Goal: Contribute content

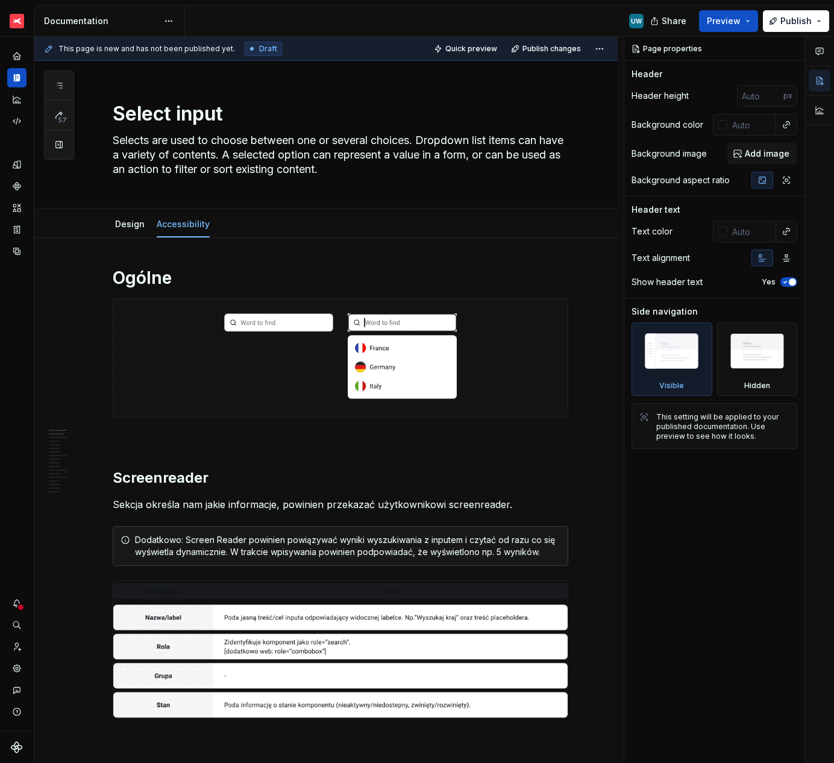
click at [411, 350] on img at bounding box center [340, 358] width 454 height 118
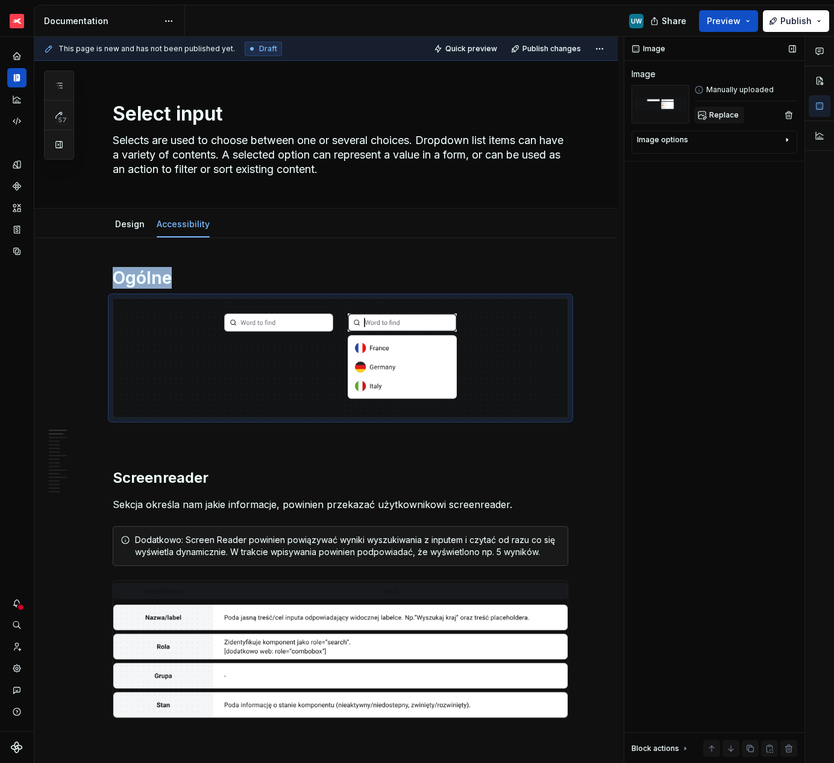
click at [723, 117] on span "Replace" at bounding box center [724, 115] width 30 height 10
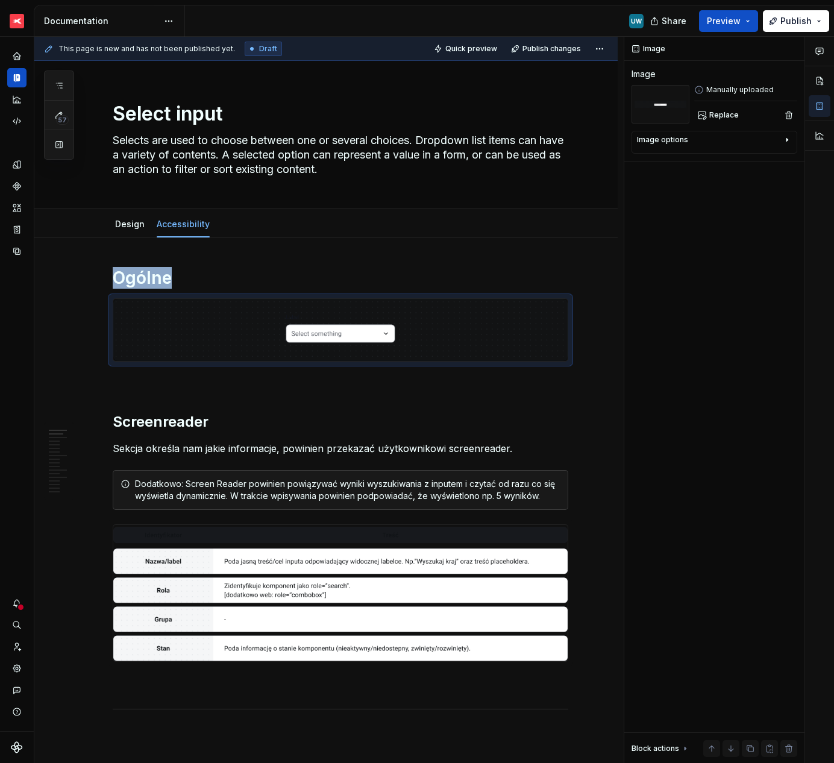
click at [233, 592] on img at bounding box center [340, 593] width 454 height 137
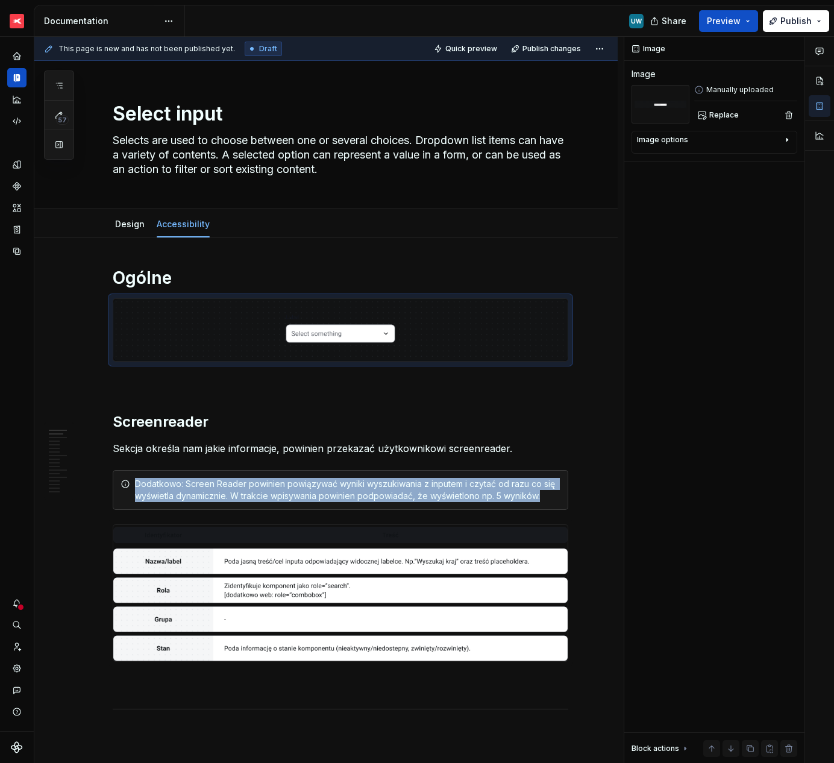
click at [233, 592] on img at bounding box center [340, 593] width 454 height 137
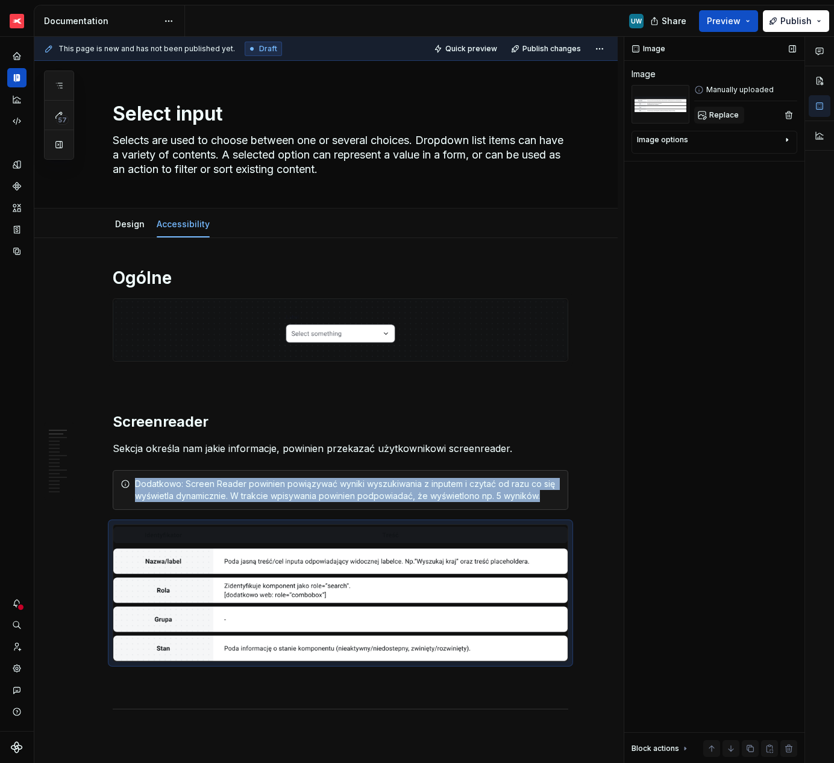
click at [722, 119] on span "Replace" at bounding box center [724, 115] width 30 height 10
click at [101, 483] on span at bounding box center [101, 483] width 10 height 17
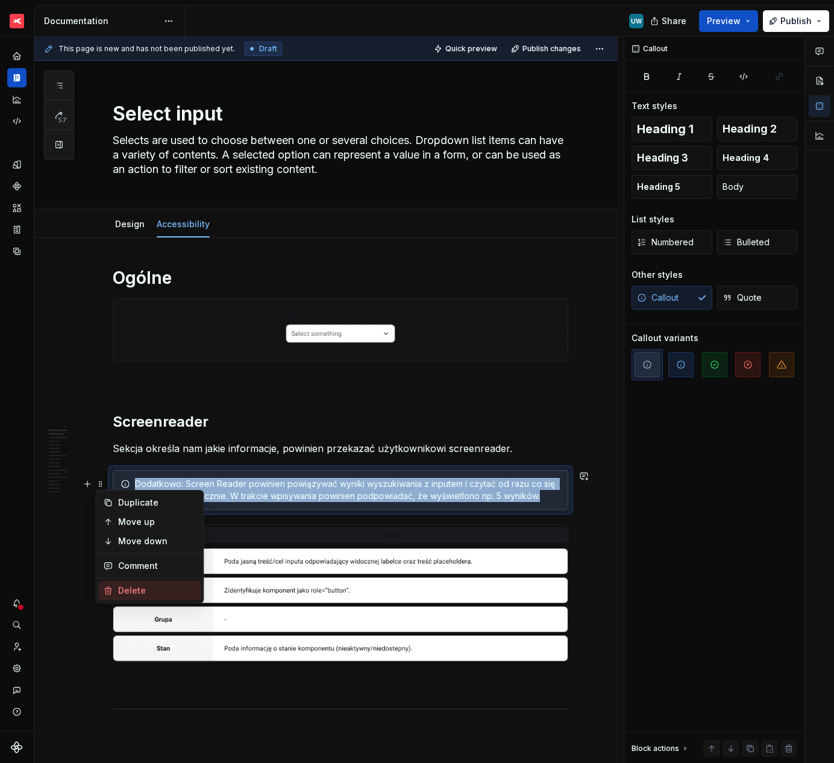
click at [131, 589] on div "Delete" at bounding box center [157, 590] width 78 height 12
type textarea "*"
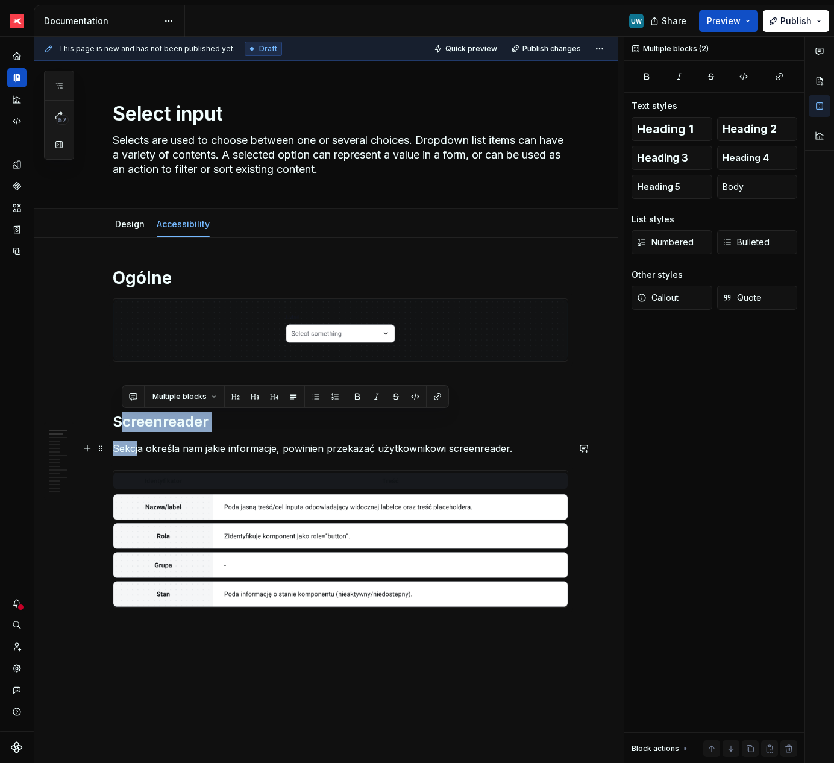
drag, startPoint x: 123, startPoint y: 418, endPoint x: 139, endPoint y: 445, distance: 30.8
copy div "creenreader Sekcj"
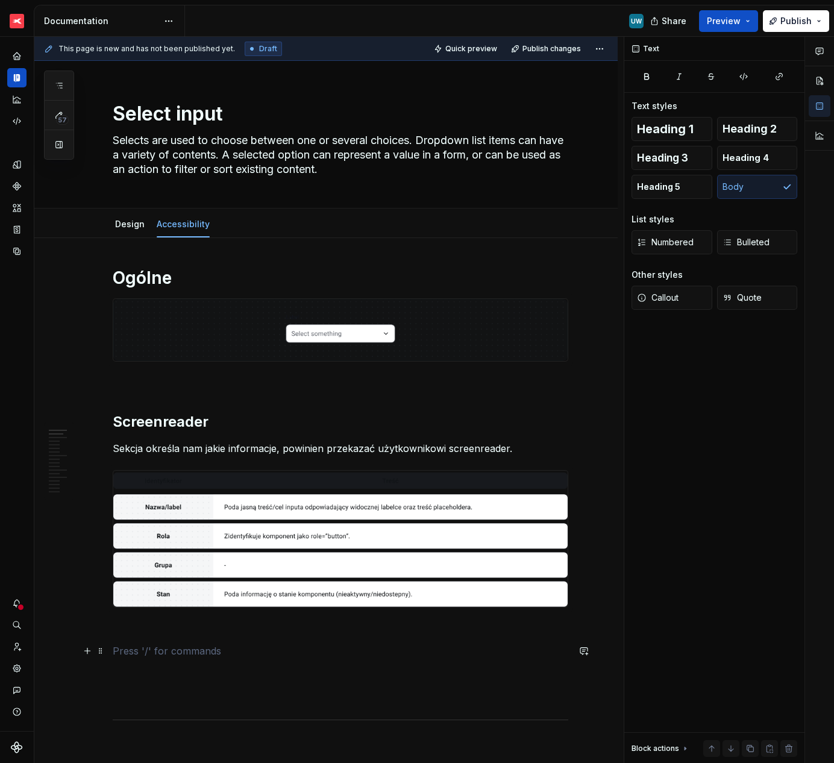
click at [157, 647] on p at bounding box center [340, 650] width 455 height 14
click at [166, 672] on h2 "creenreader" at bounding box center [340, 667] width 455 height 19
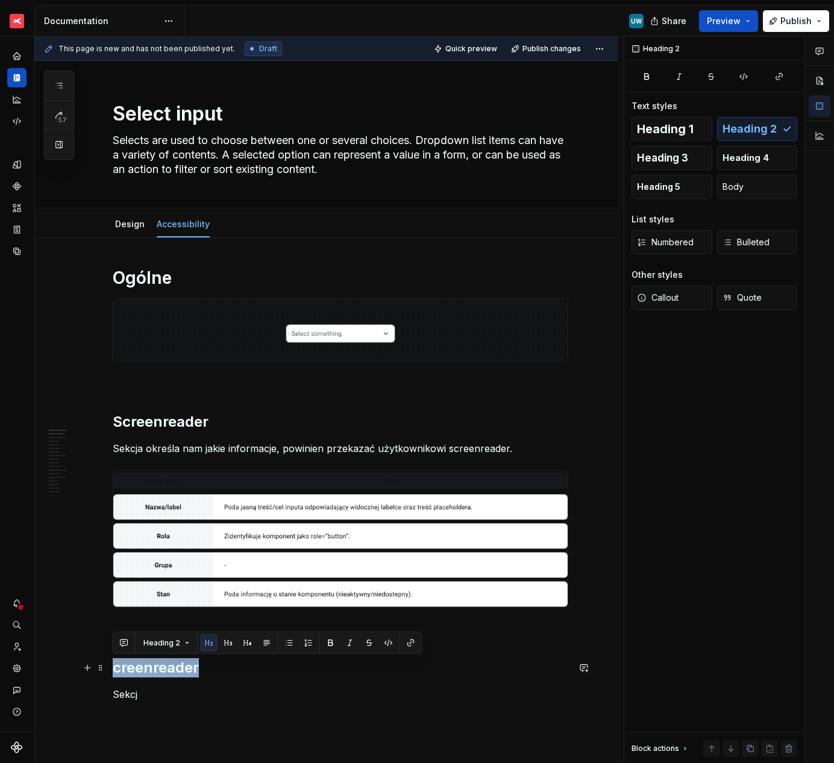
click at [166, 672] on h2 "creenreader" at bounding box center [340, 667] width 455 height 19
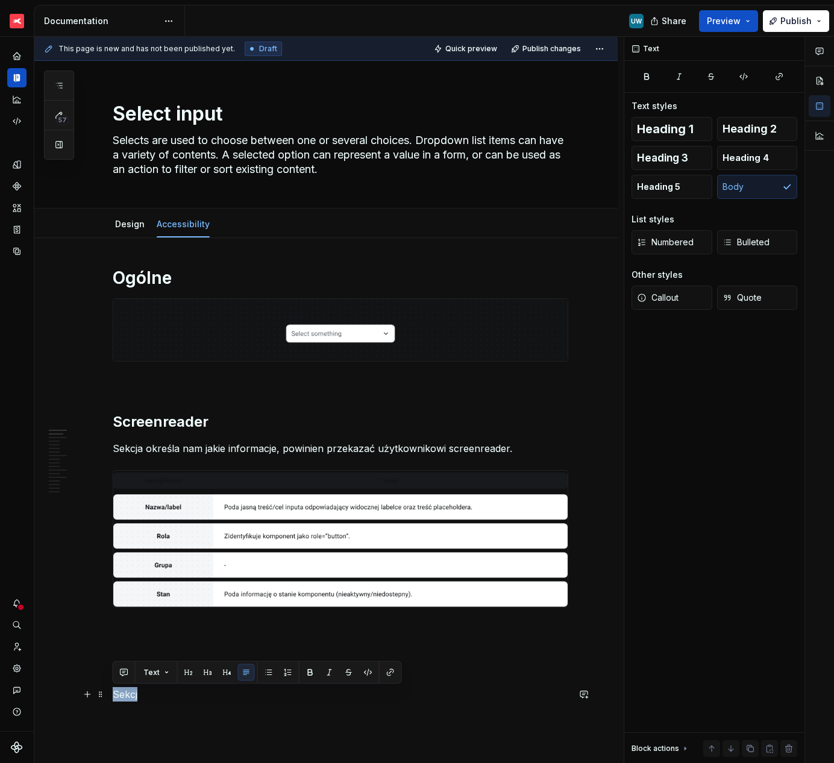
drag, startPoint x: 150, startPoint y: 697, endPoint x: 112, endPoint y: 696, distance: 38.0
click at [113, 696] on p "Sekcj" at bounding box center [340, 694] width 455 height 14
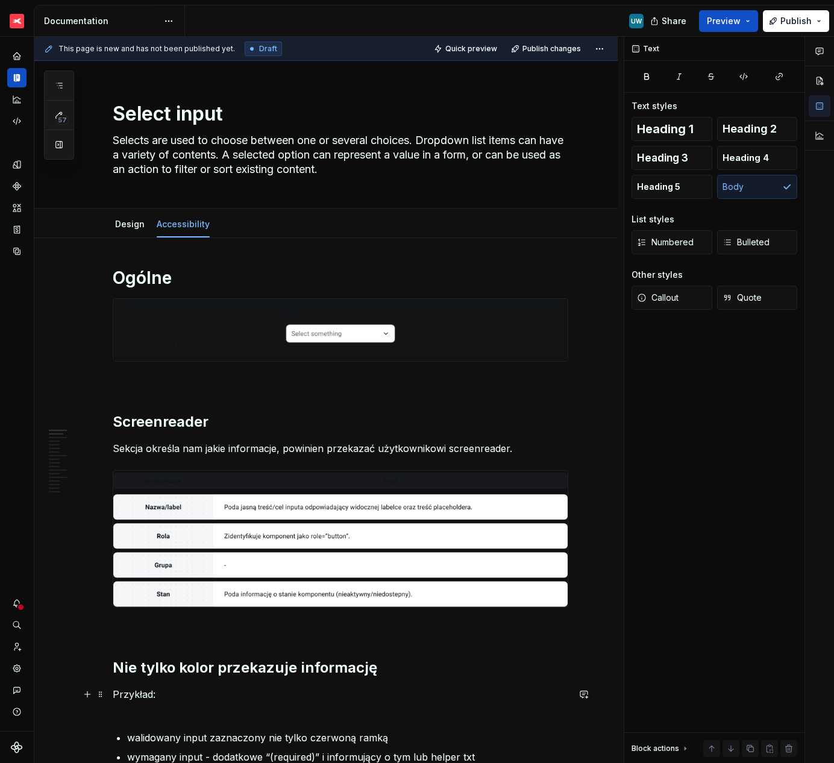
click at [134, 714] on p "Przykład:" at bounding box center [340, 701] width 455 height 29
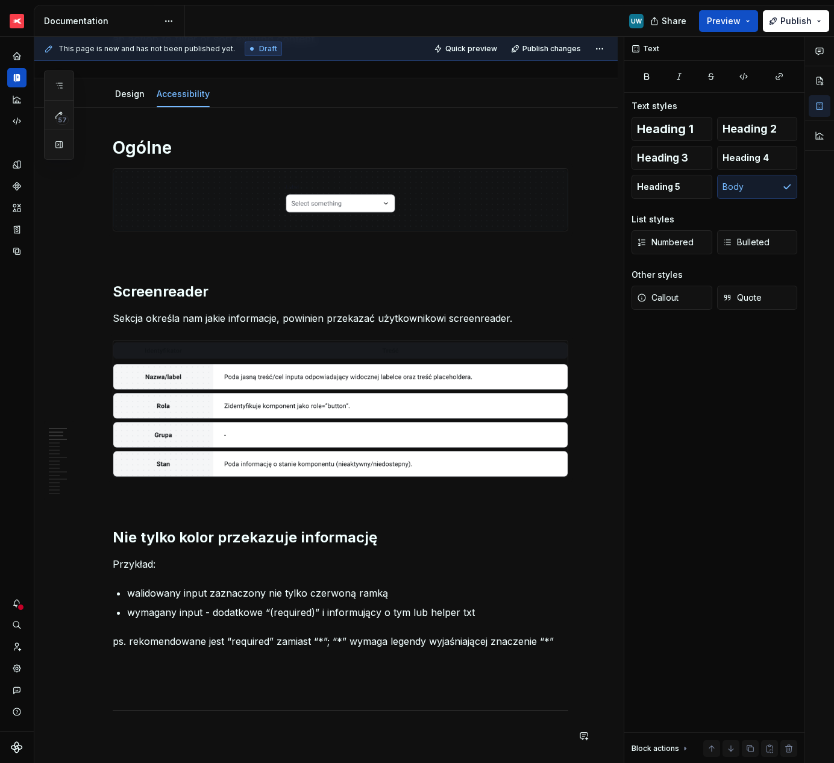
scroll to position [210, 0]
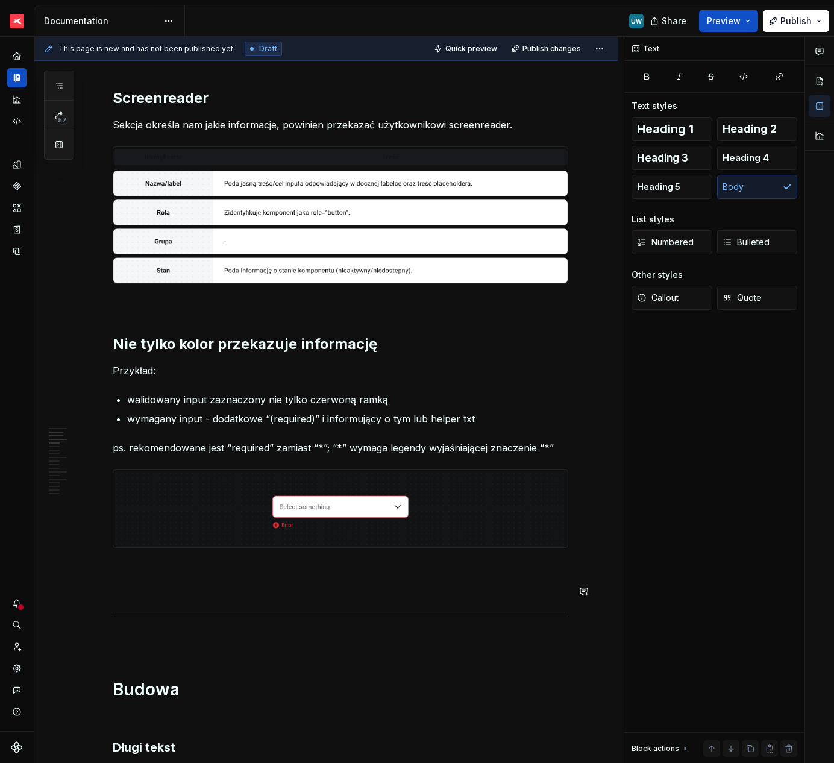
scroll to position [327, 0]
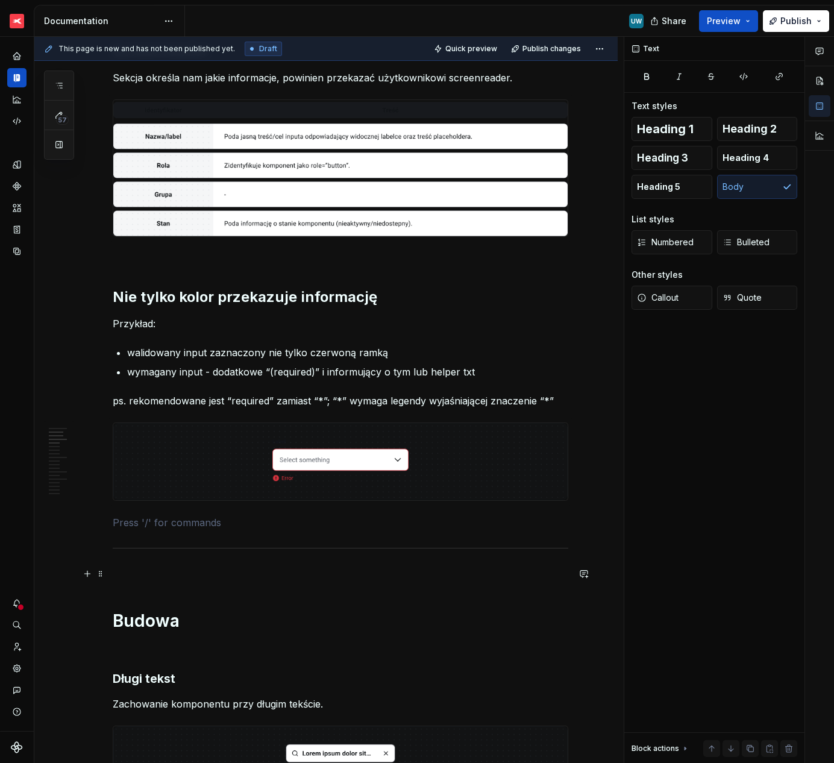
scroll to position [393, 0]
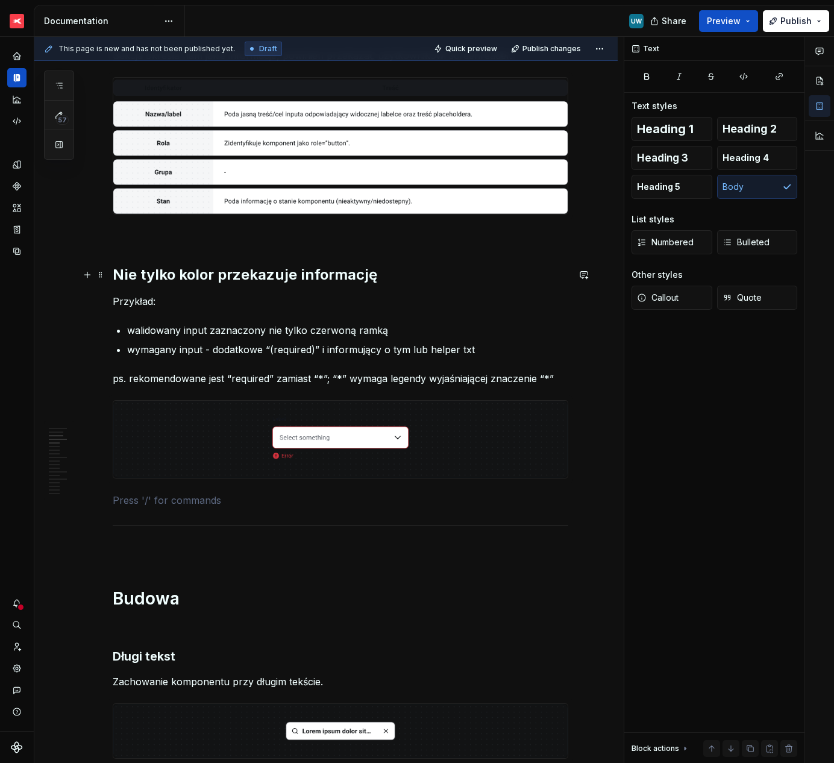
click at [144, 270] on h2 "Nie tylko kolor przekazuje informację" at bounding box center [340, 274] width 455 height 19
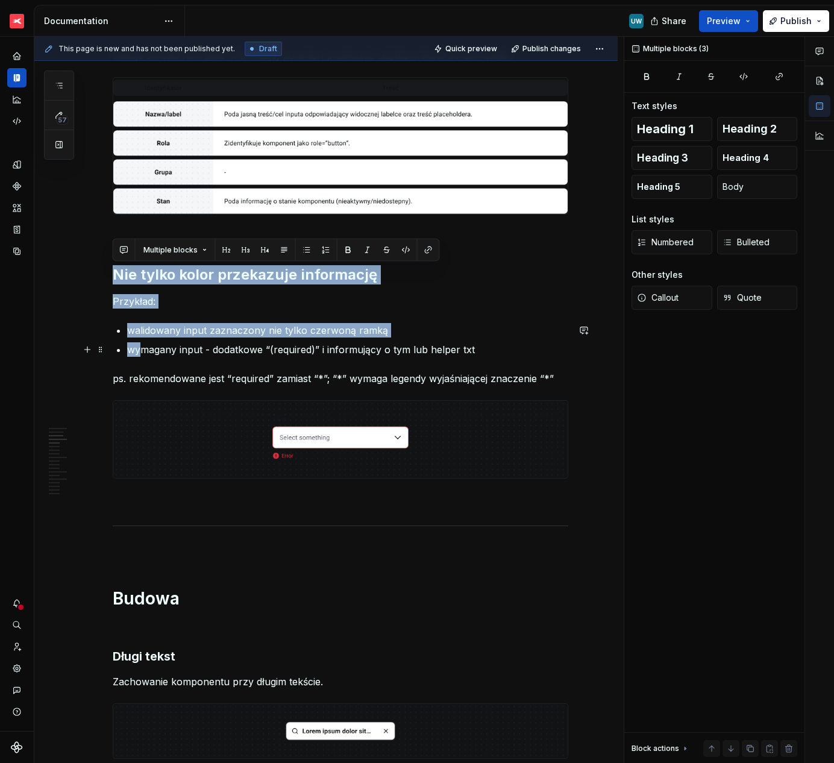
drag, startPoint x: 125, startPoint y: 254, endPoint x: 140, endPoint y: 343, distance: 90.3
copy div "Nie tylko kolor przekazuje informację Przykład: walidowany input zaznaczony nie…"
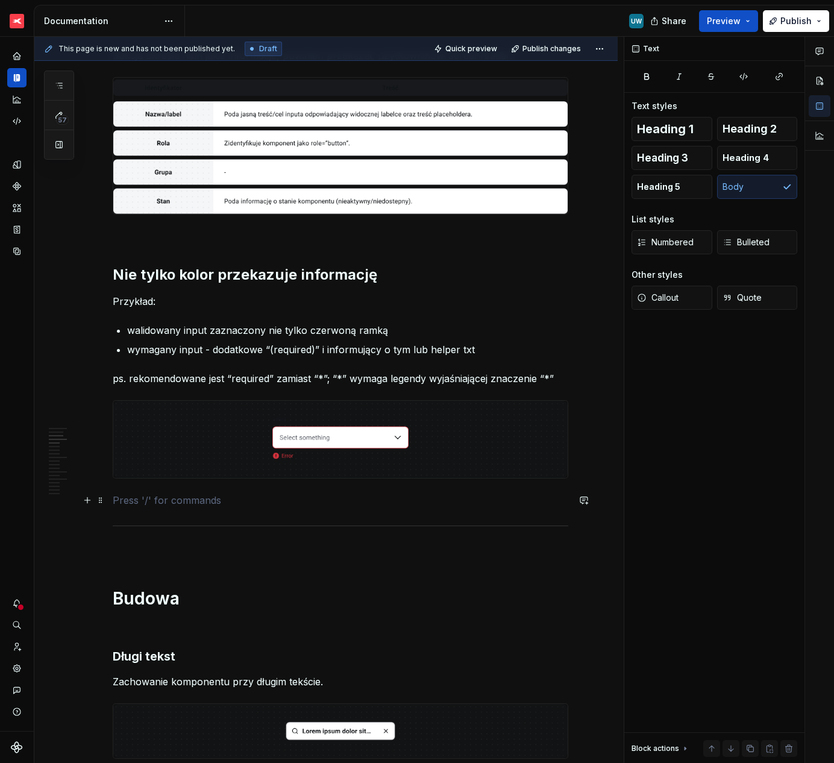
click at [167, 496] on p at bounding box center [340, 500] width 455 height 14
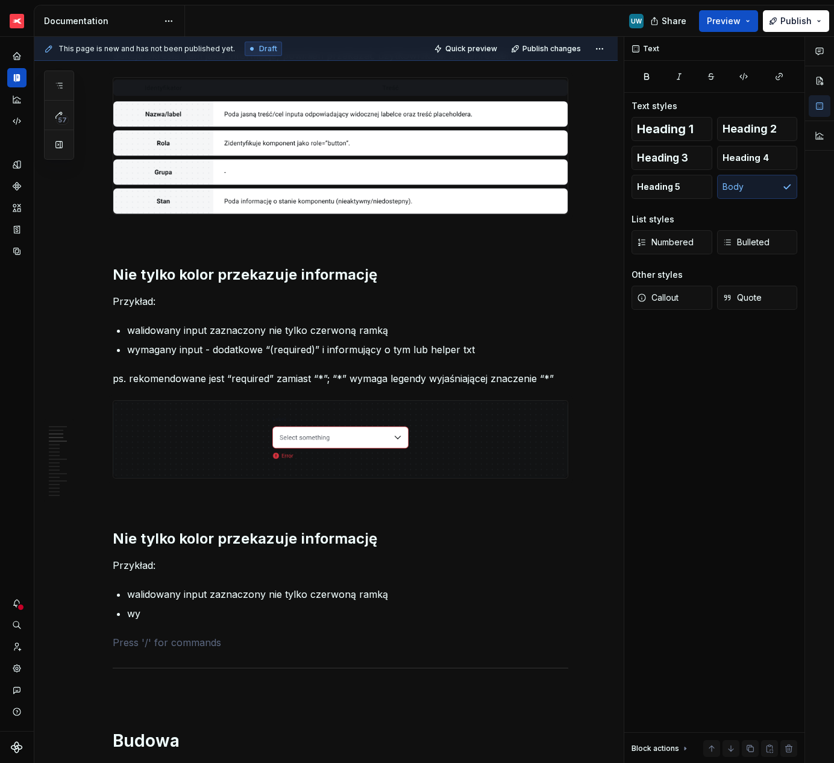
click at [145, 535] on h2 "Nie tylko kolor przekazuje informację" at bounding box center [340, 538] width 455 height 19
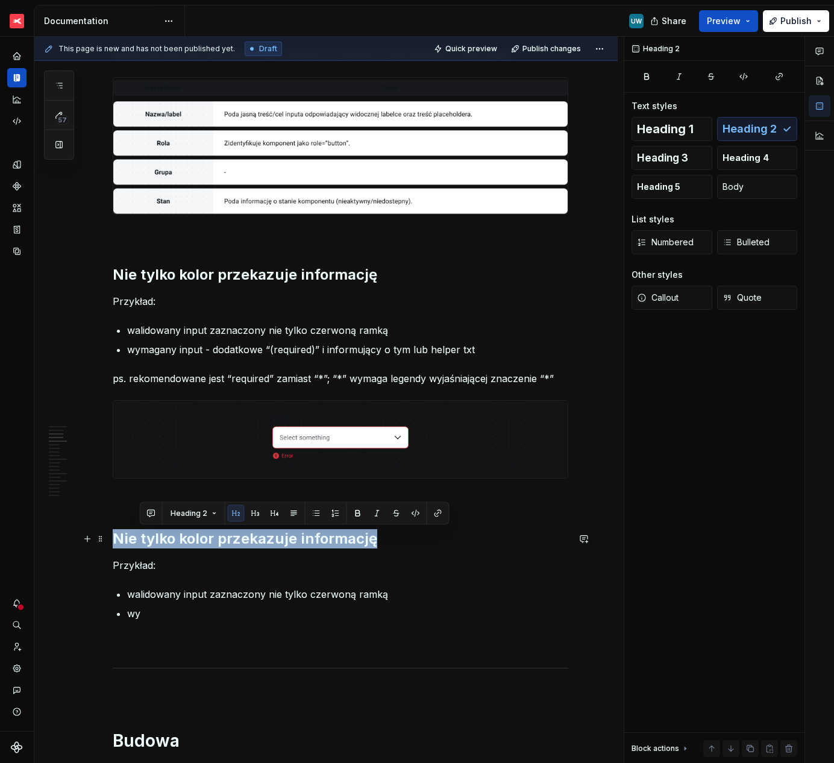
click at [145, 535] on h2 "Nie tylko kolor przekazuje informację" at bounding box center [340, 538] width 455 height 19
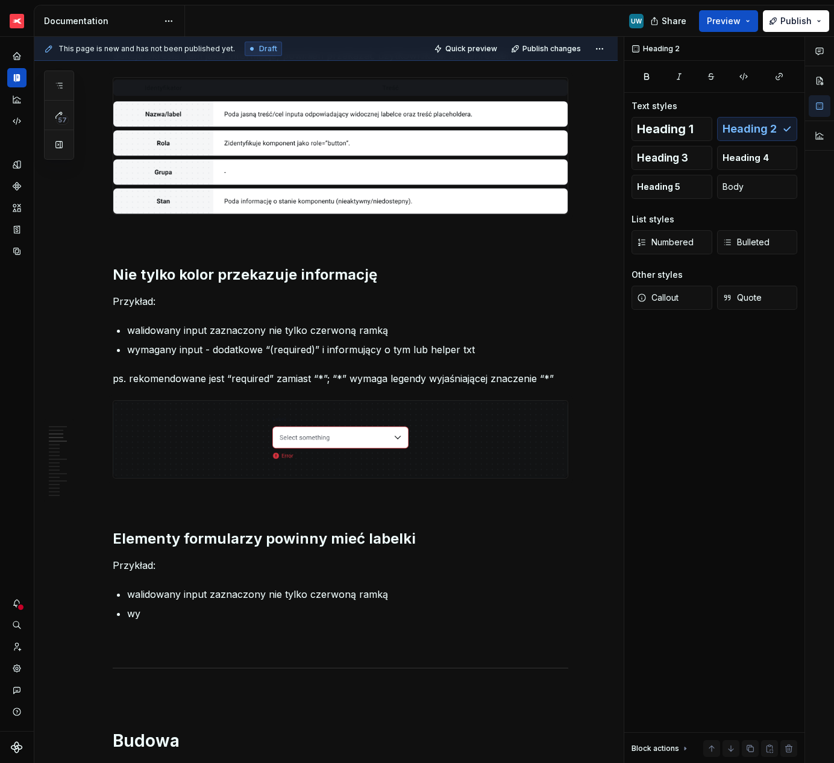
click at [149, 560] on p "Przykład:" at bounding box center [340, 565] width 455 height 14
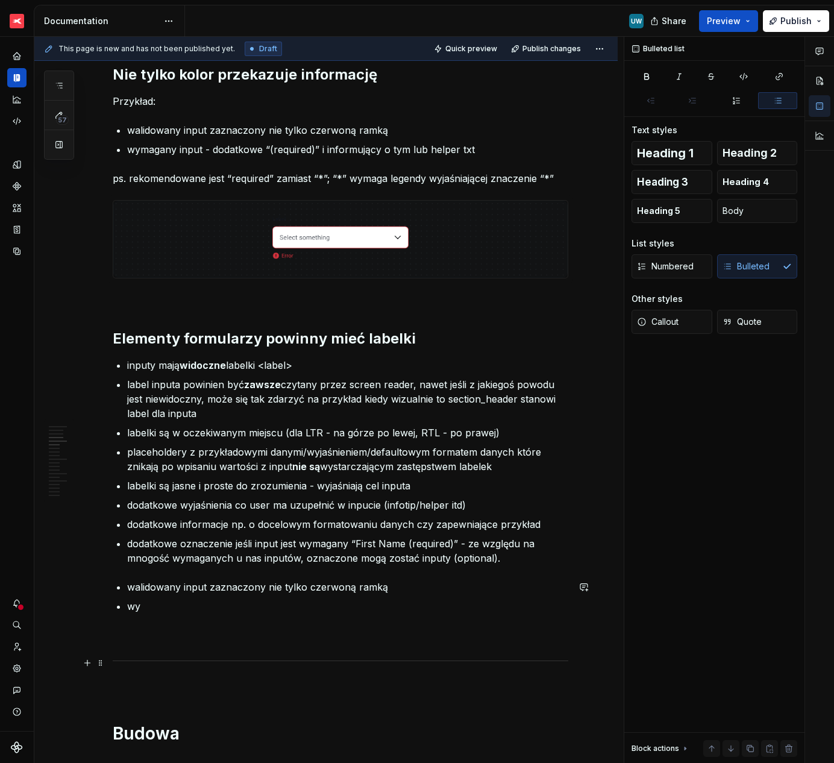
scroll to position [727, 0]
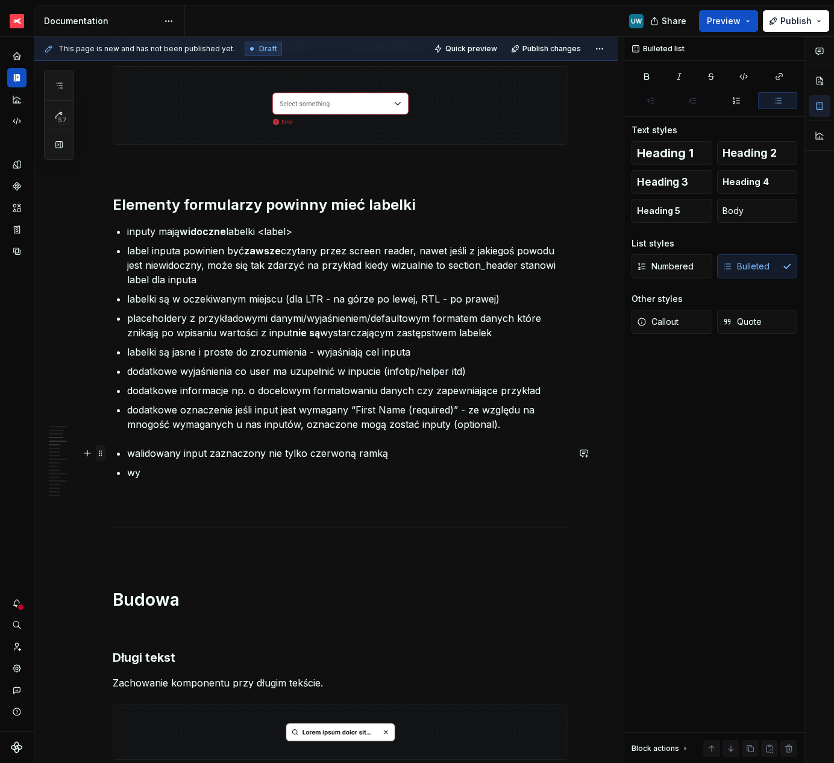
click at [103, 454] on span at bounding box center [101, 453] width 10 height 17
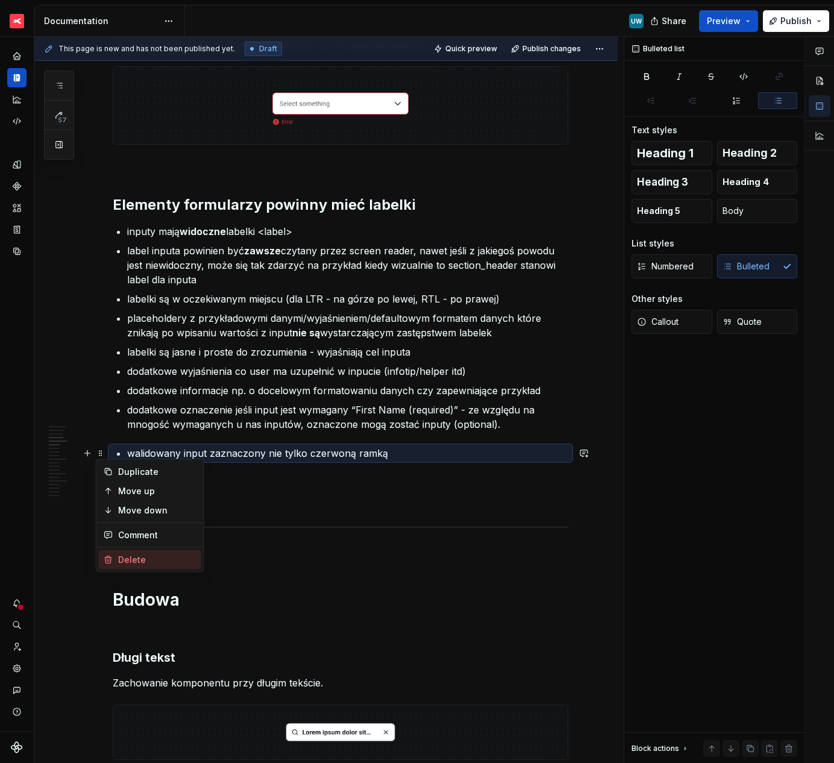
click at [123, 558] on div "Delete" at bounding box center [157, 560] width 78 height 12
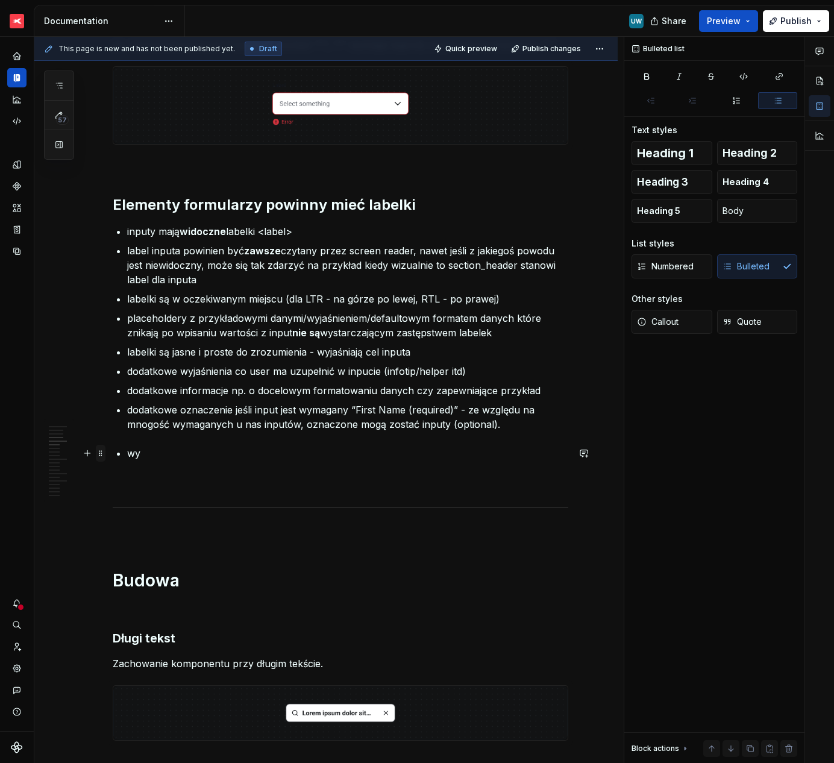
click at [100, 452] on span at bounding box center [101, 453] width 10 height 17
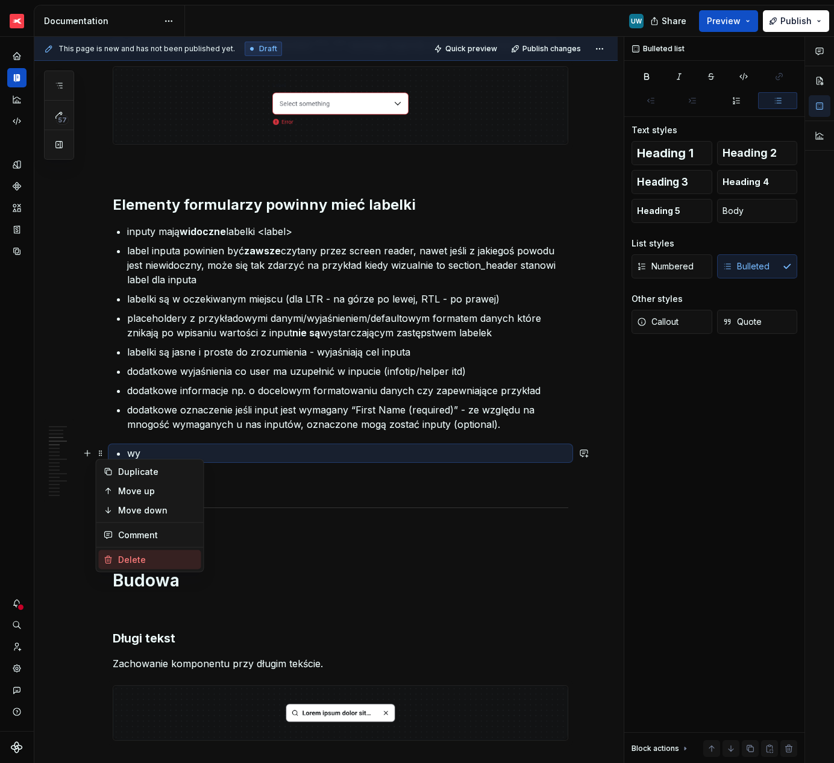
click at [121, 565] on div "Delete" at bounding box center [150, 559] width 102 height 19
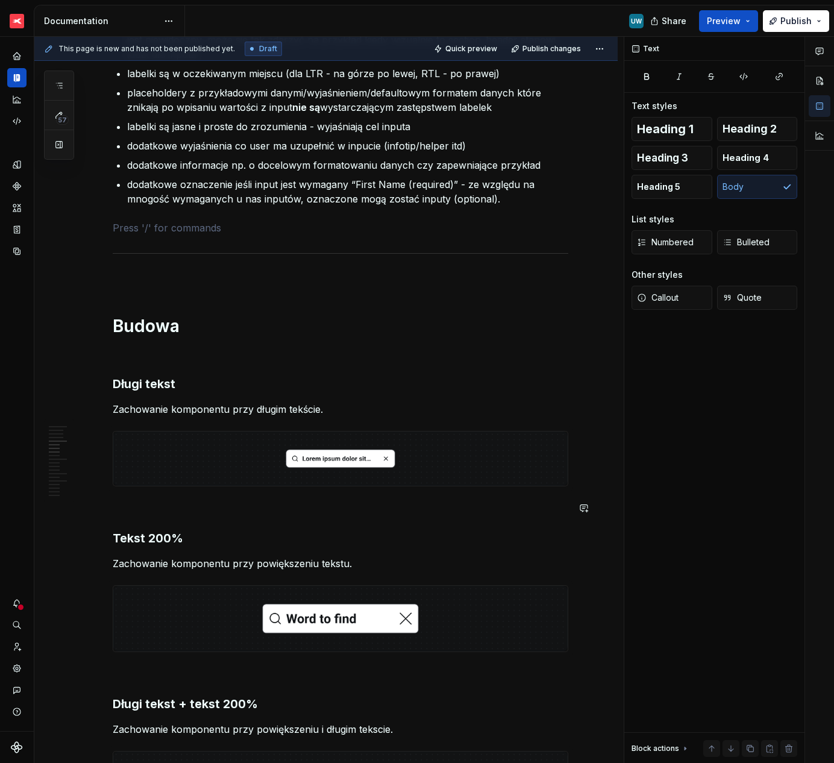
scroll to position [961, 0]
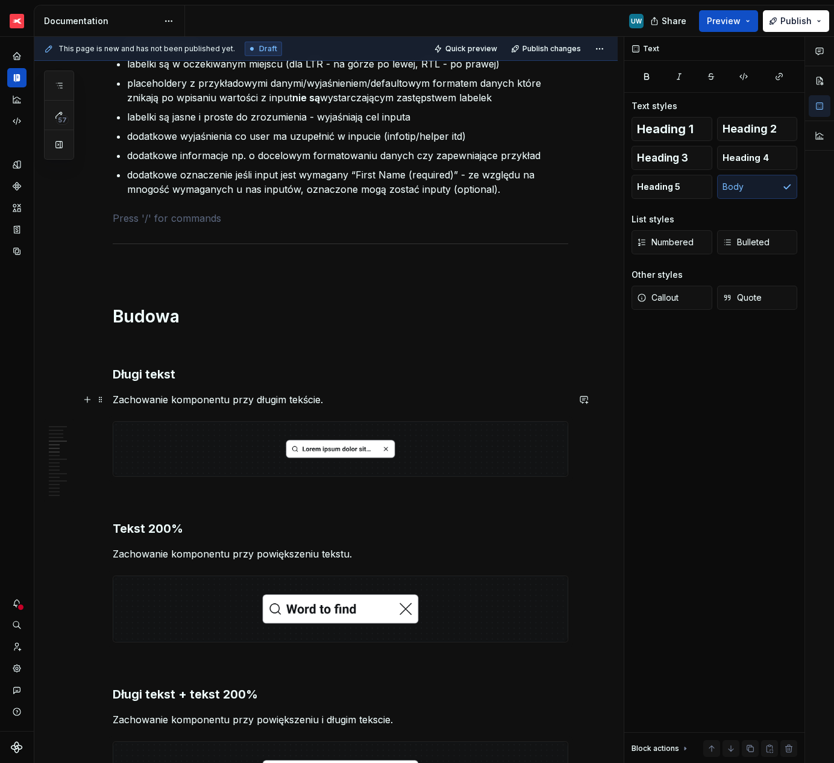
click at [296, 443] on img at bounding box center [340, 449] width 454 height 55
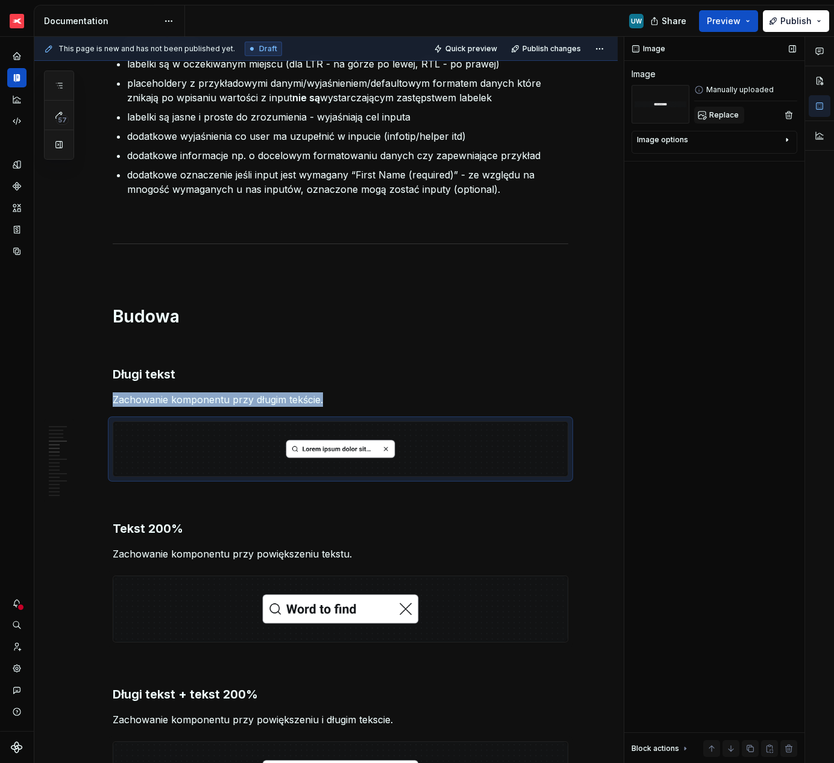
click at [723, 112] on span "Replace" at bounding box center [724, 115] width 30 height 10
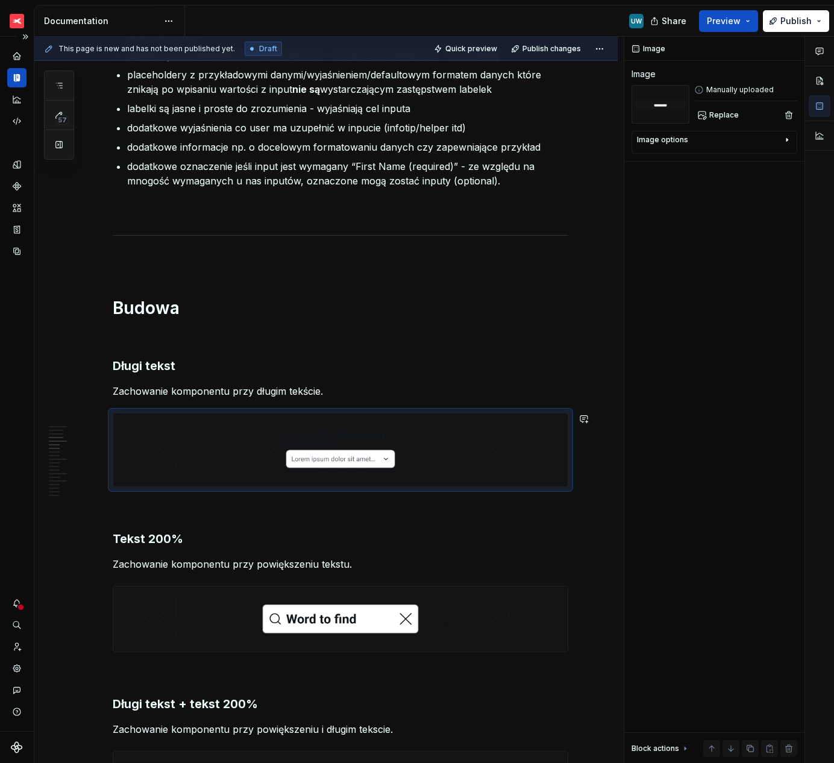
scroll to position [1092, 0]
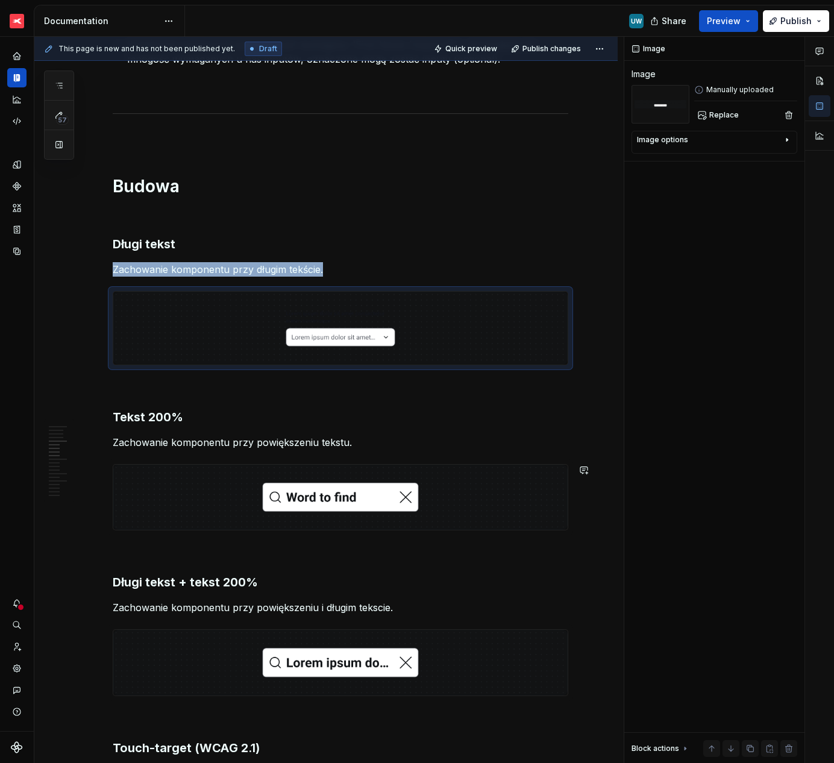
click at [353, 492] on img at bounding box center [340, 497] width 454 height 66
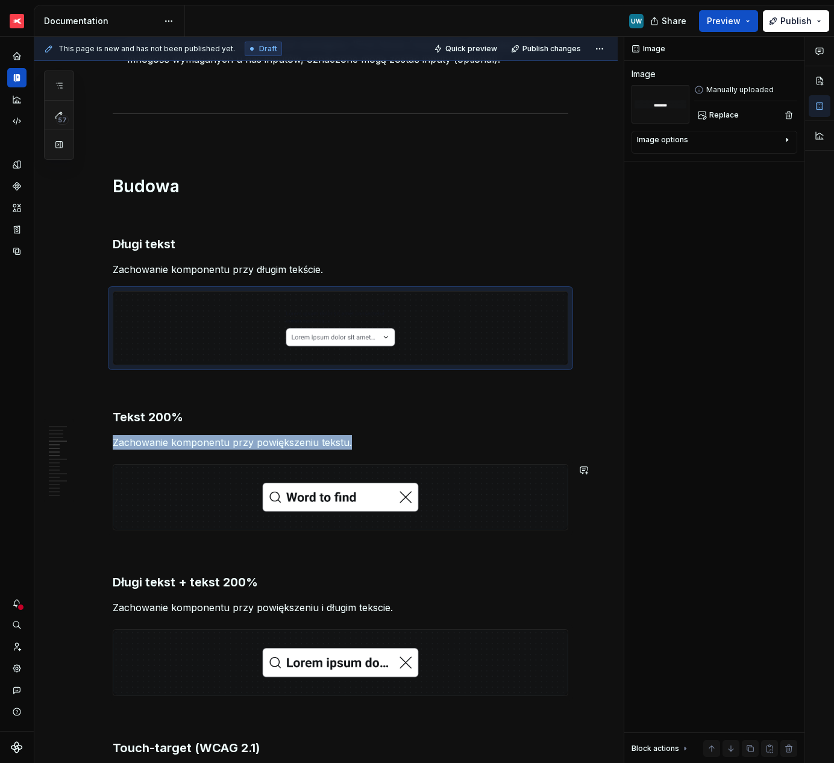
click at [353, 492] on img at bounding box center [340, 497] width 454 height 66
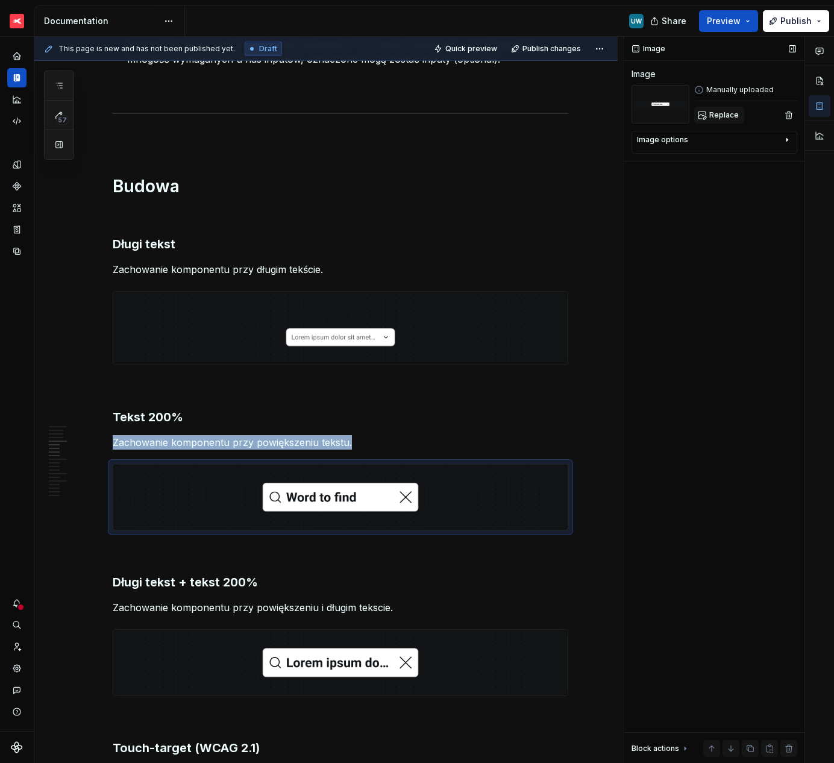
click at [722, 114] on span "Replace" at bounding box center [724, 115] width 30 height 10
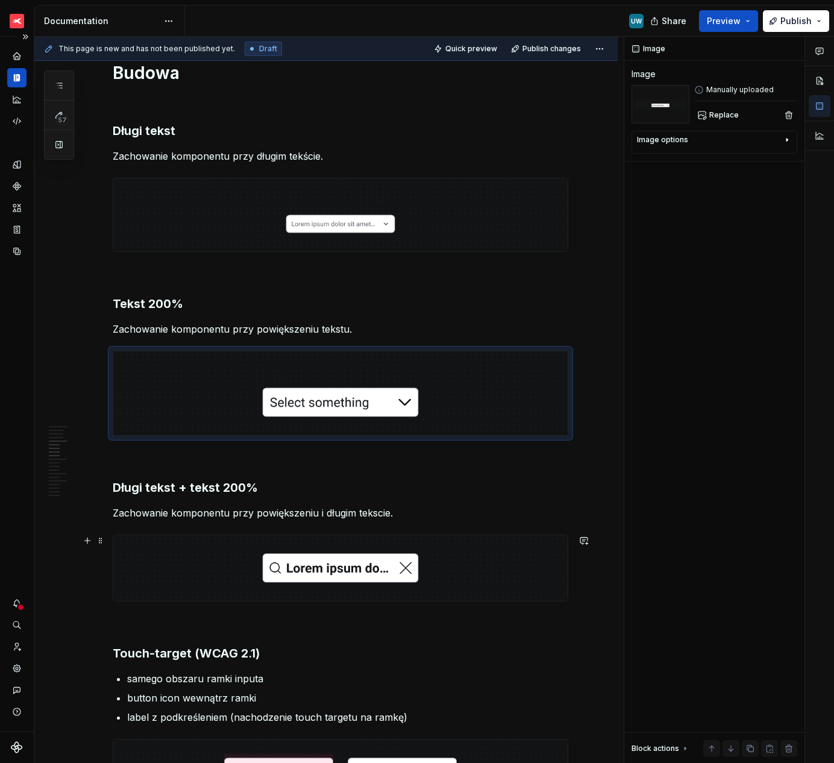
scroll to position [1215, 0]
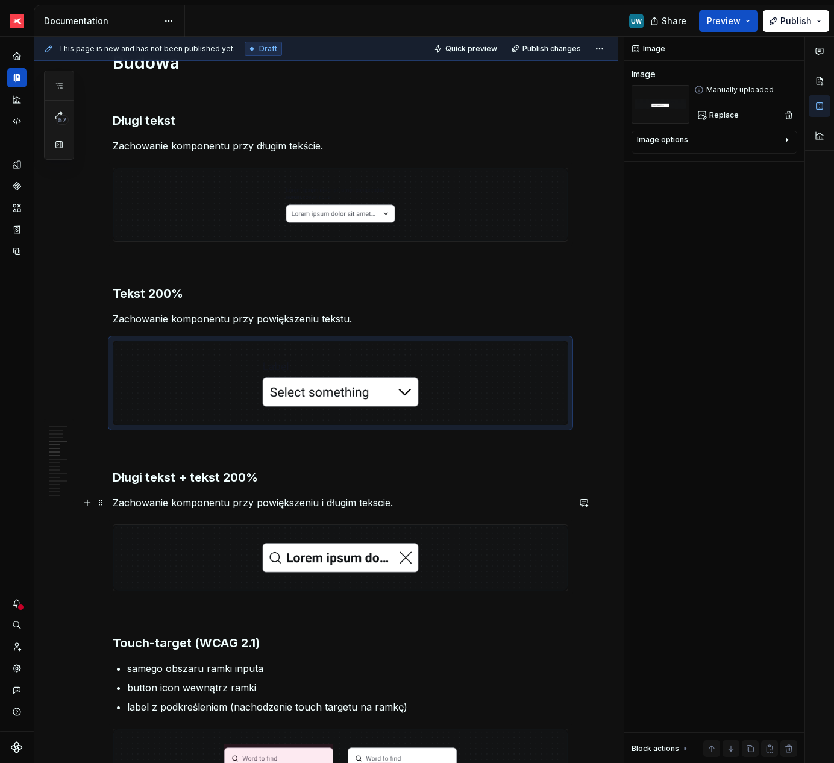
click at [374, 501] on p "Zachowanie komponentu przy powiększeniu i długim tekscie." at bounding box center [340, 502] width 455 height 14
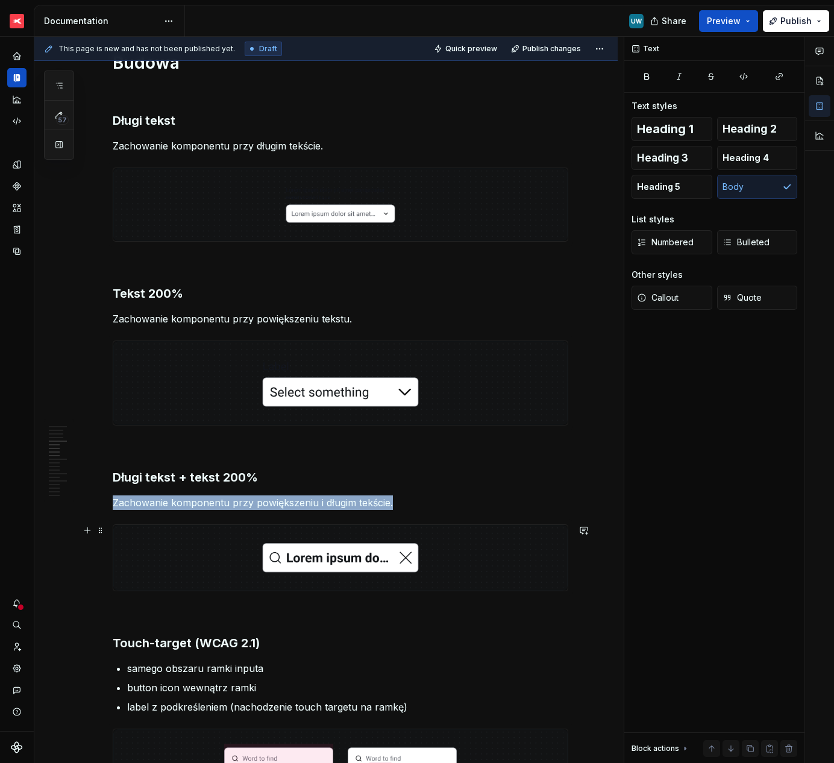
click at [482, 555] on img at bounding box center [340, 558] width 454 height 66
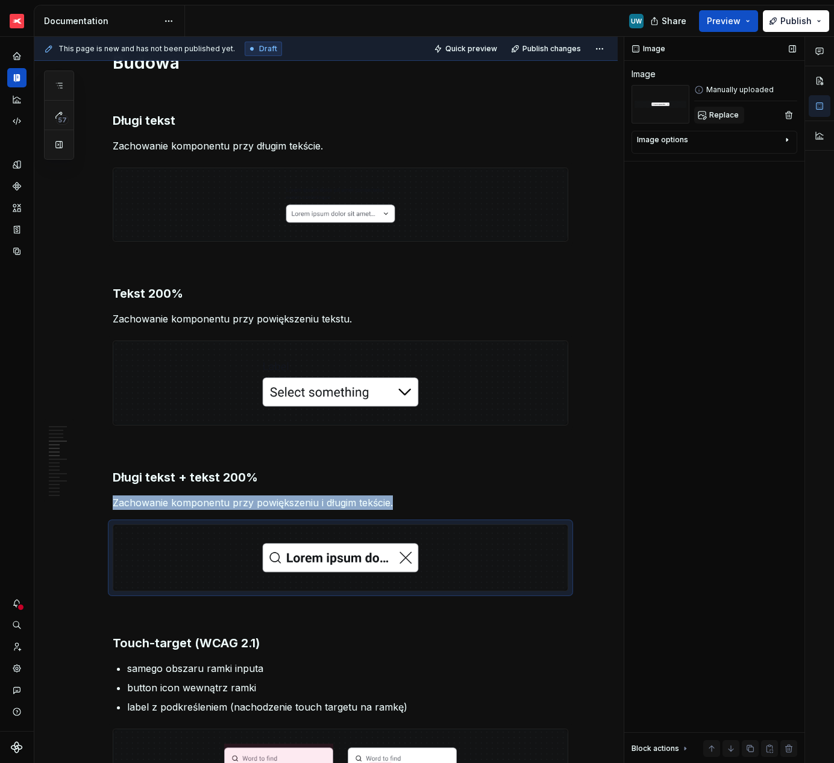
click at [717, 114] on span "Replace" at bounding box center [724, 115] width 30 height 10
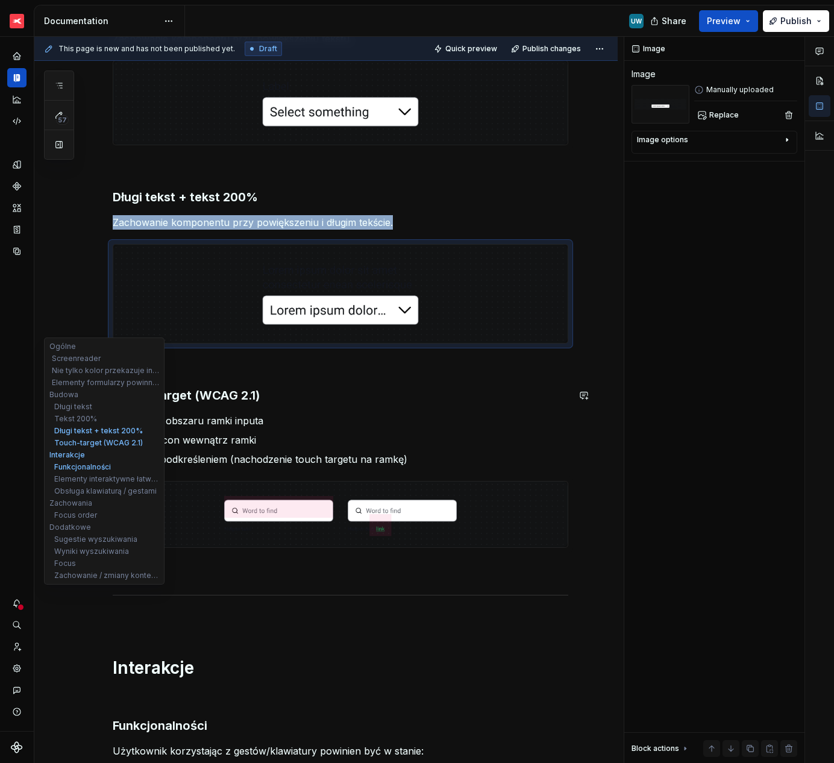
scroll to position [1497, 0]
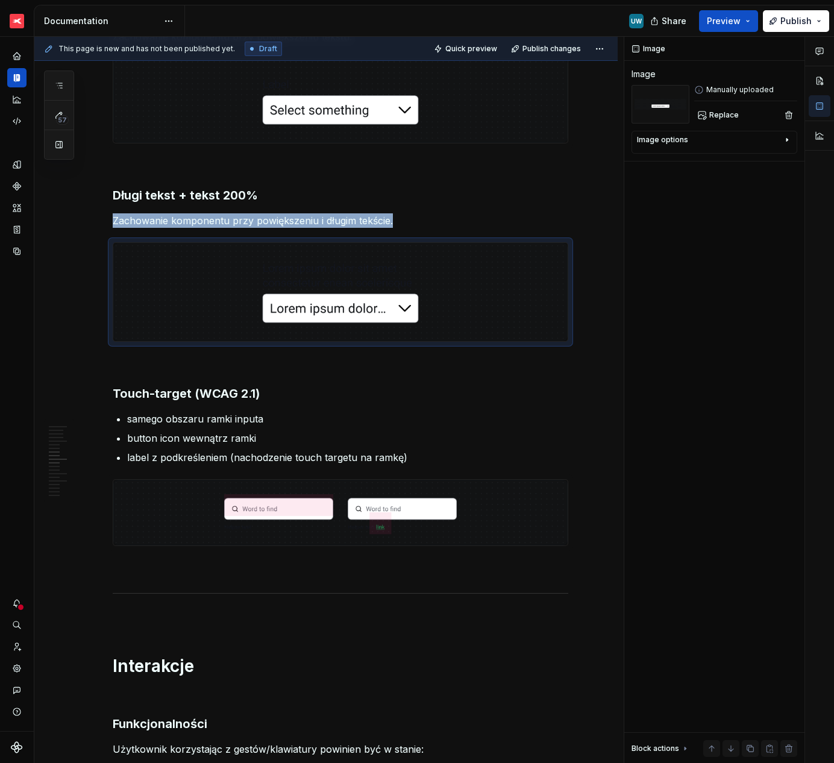
click at [215, 431] on p "button icon wewnątrz ramki" at bounding box center [347, 438] width 441 height 14
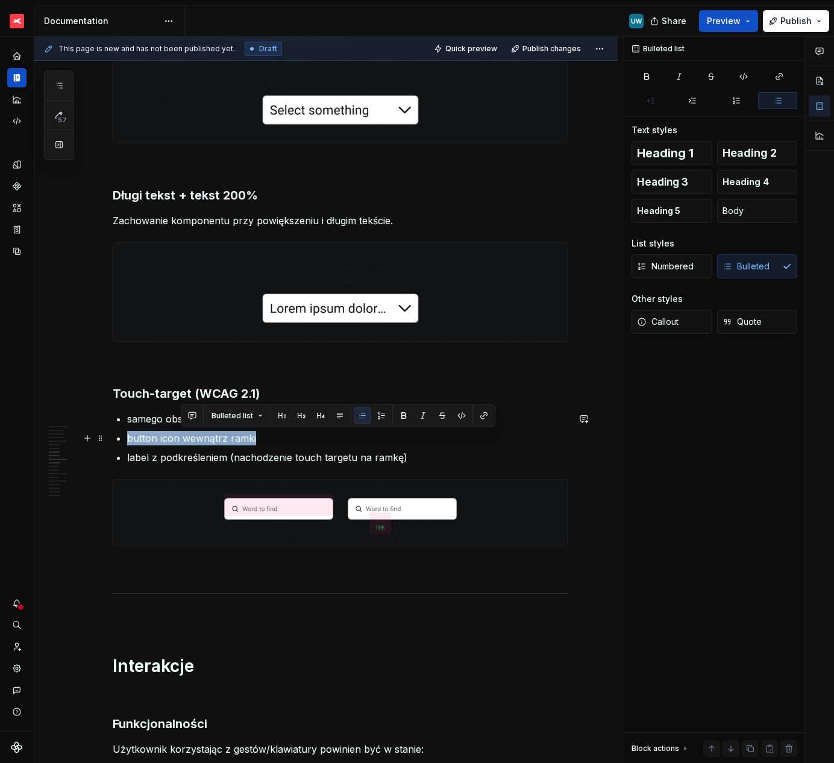
click at [215, 431] on p "button icon wewnątrz ramki" at bounding box center [347, 438] width 441 height 14
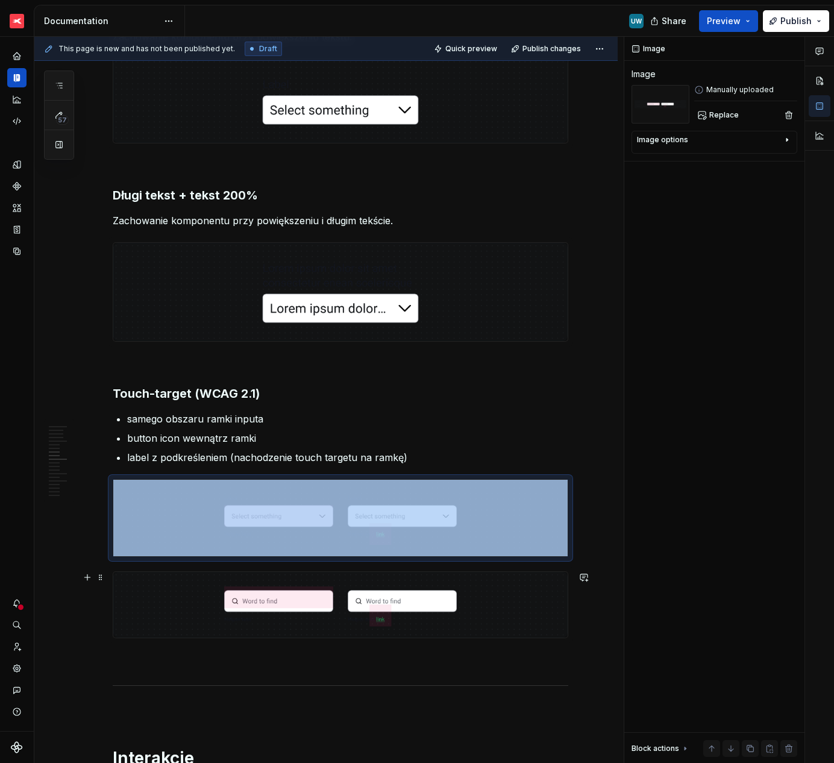
click at [149, 601] on img at bounding box center [340, 605] width 454 height 66
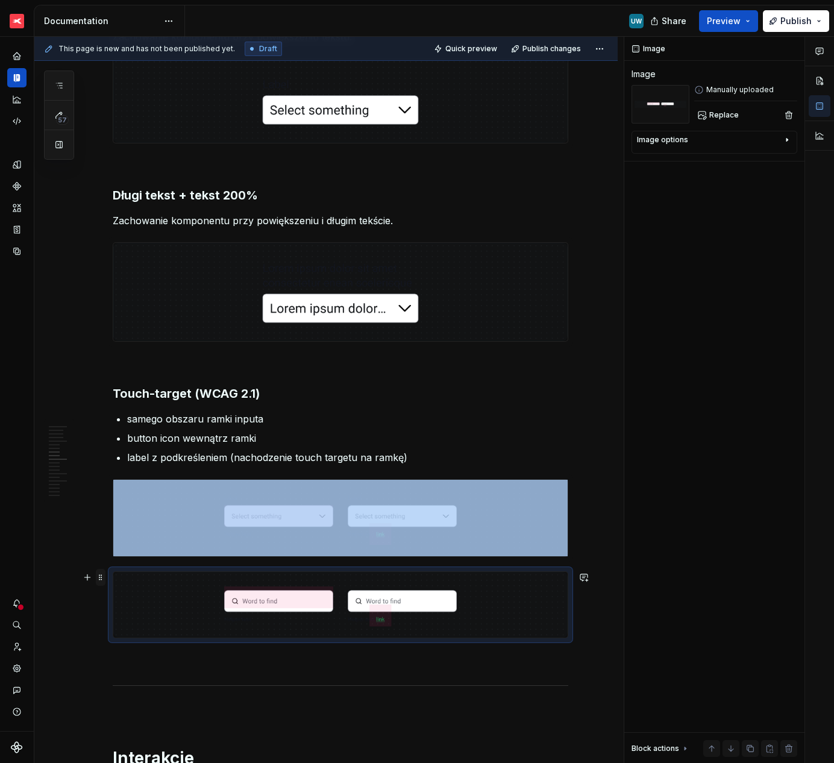
click at [102, 578] on span at bounding box center [101, 577] width 10 height 17
click at [119, 692] on div "Delete" at bounding box center [150, 683] width 102 height 19
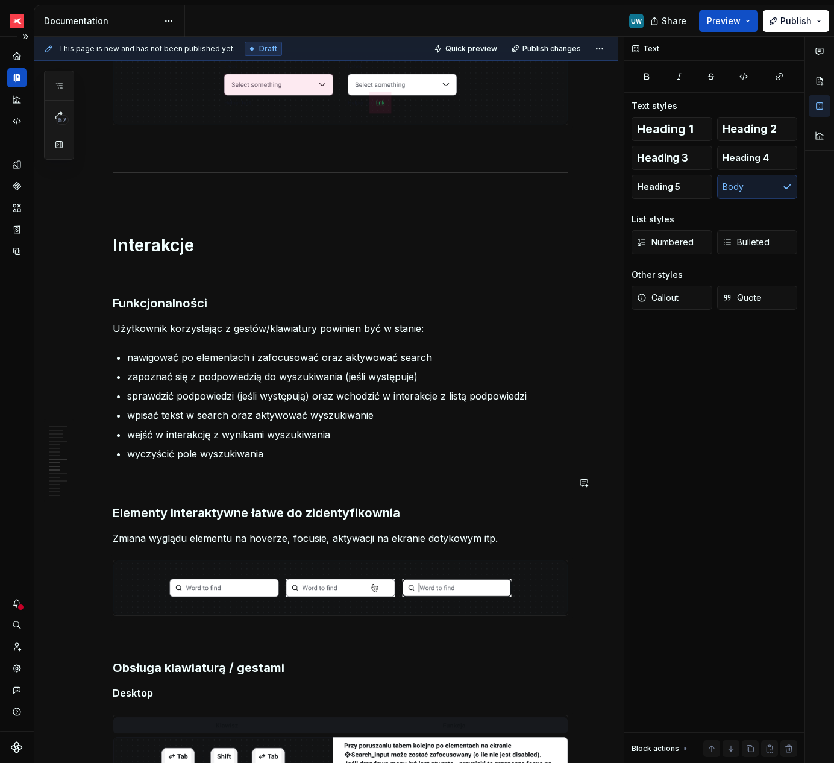
scroll to position [1930, 0]
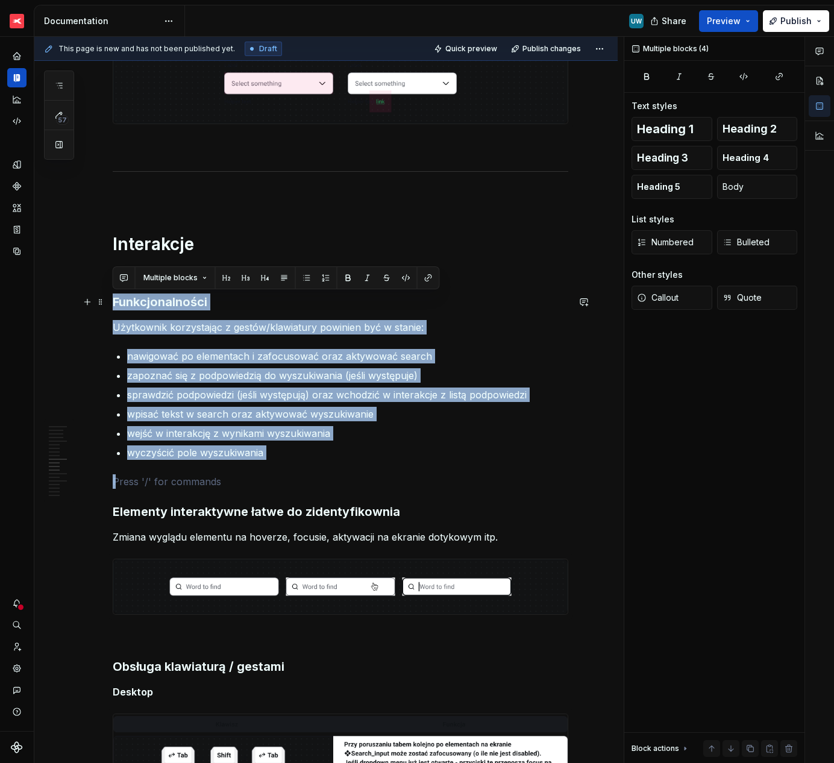
drag, startPoint x: 125, startPoint y: 478, endPoint x: 112, endPoint y: 298, distance: 180.6
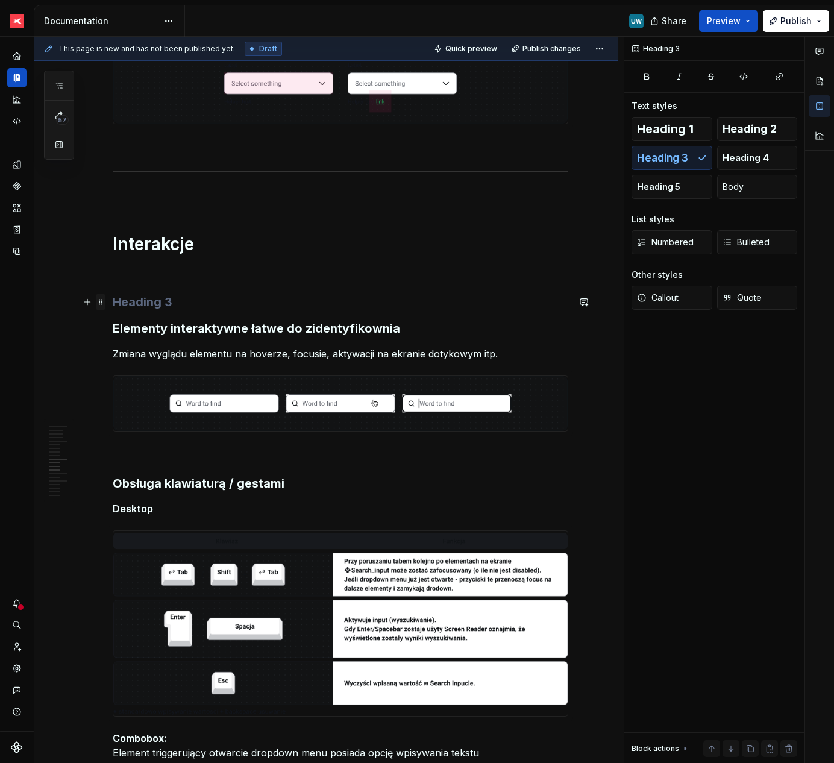
click at [101, 302] on span at bounding box center [101, 301] width 10 height 17
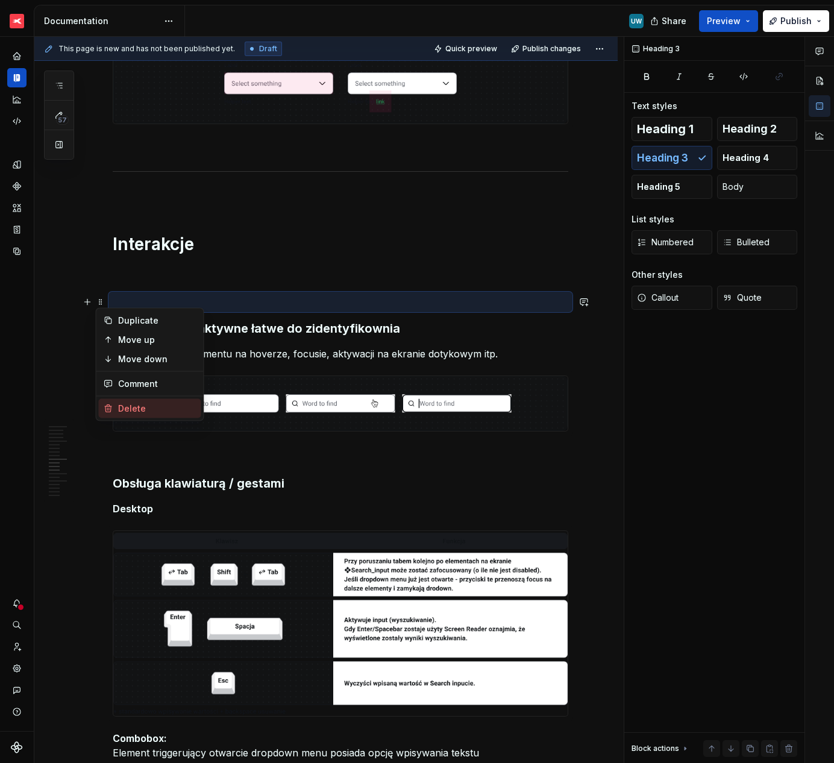
click at [119, 401] on div "Delete" at bounding box center [150, 408] width 102 height 19
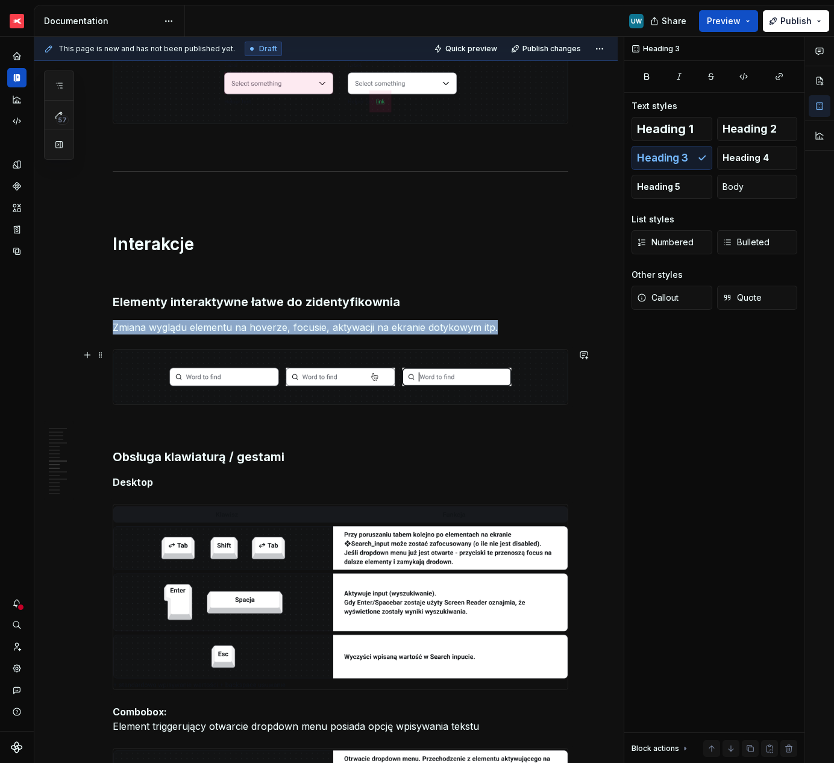
click at [219, 391] on img at bounding box center [340, 376] width 454 height 55
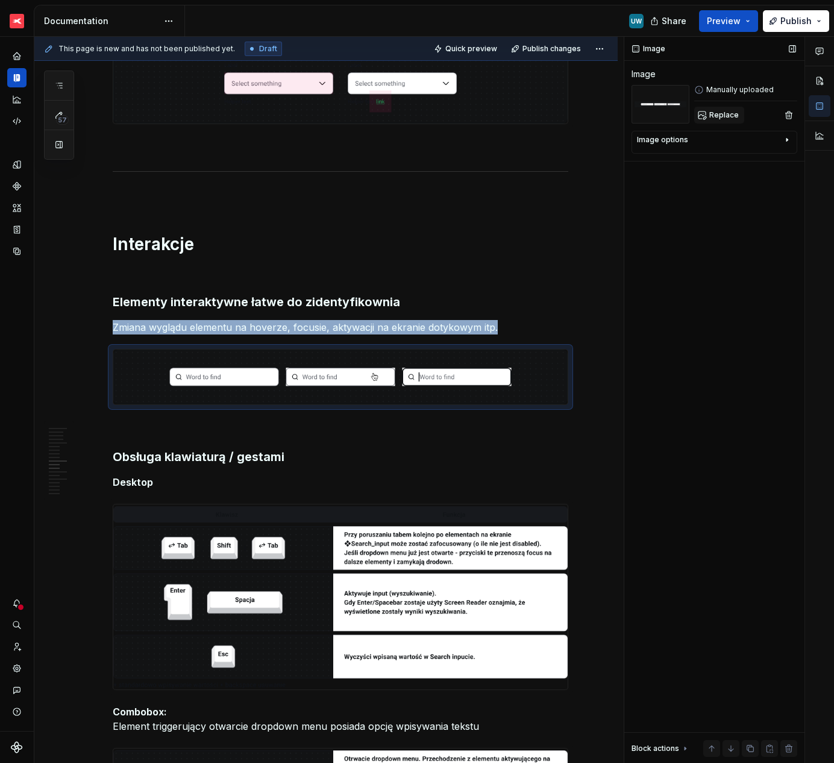
click at [714, 113] on span "Replace" at bounding box center [724, 115] width 30 height 10
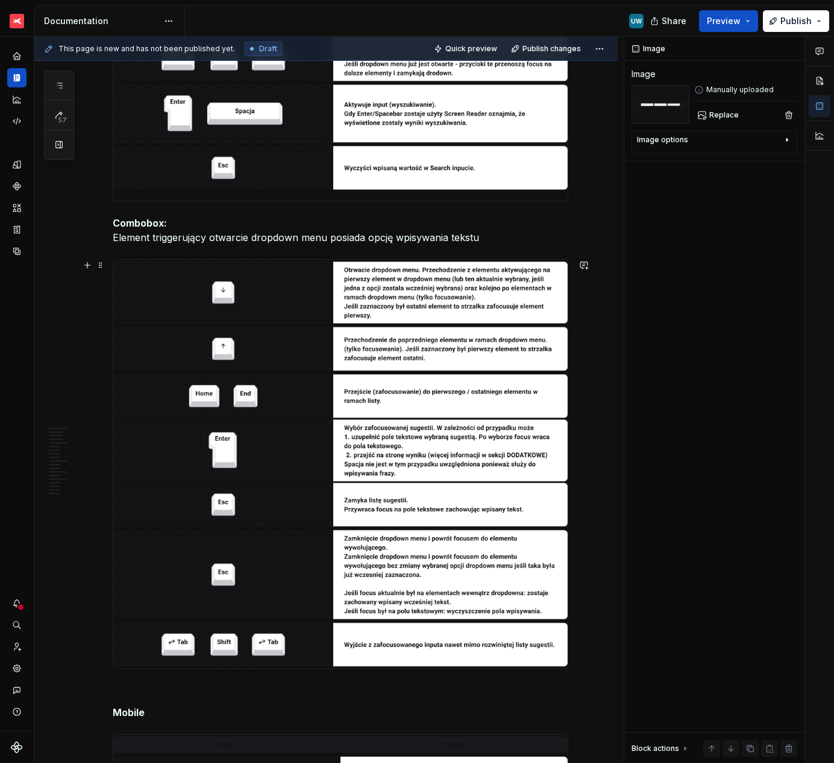
scroll to position [2452, 0]
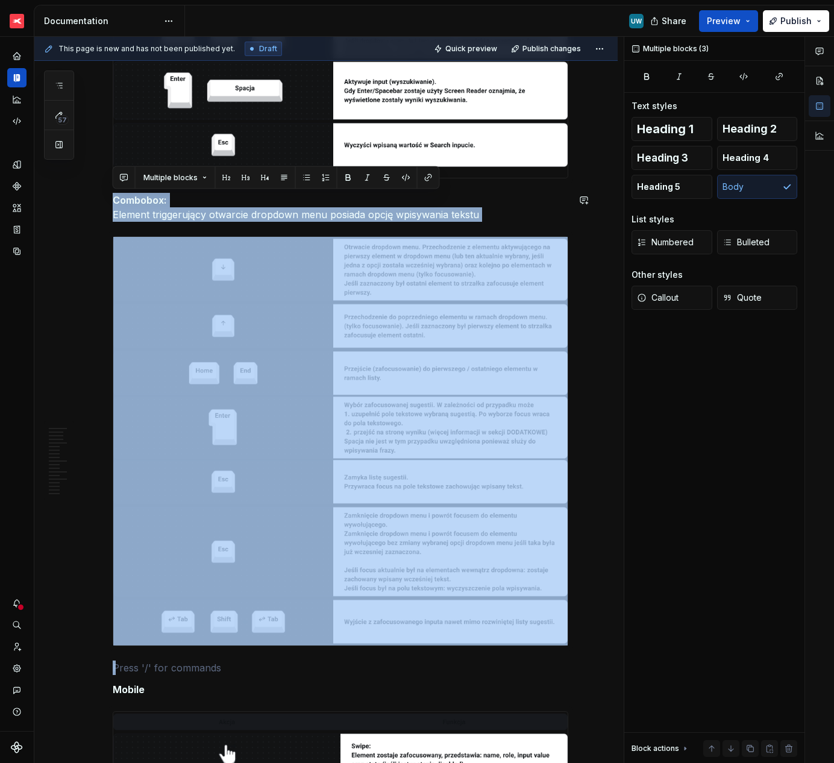
drag, startPoint x: 125, startPoint y: 660, endPoint x: 119, endPoint y: 191, distance: 469.3
click at [119, 191] on div "Ogólne Screenreader Sekcja określa nam jakie informacje, powinien przekazać uży…" at bounding box center [340, 651] width 455 height 5672
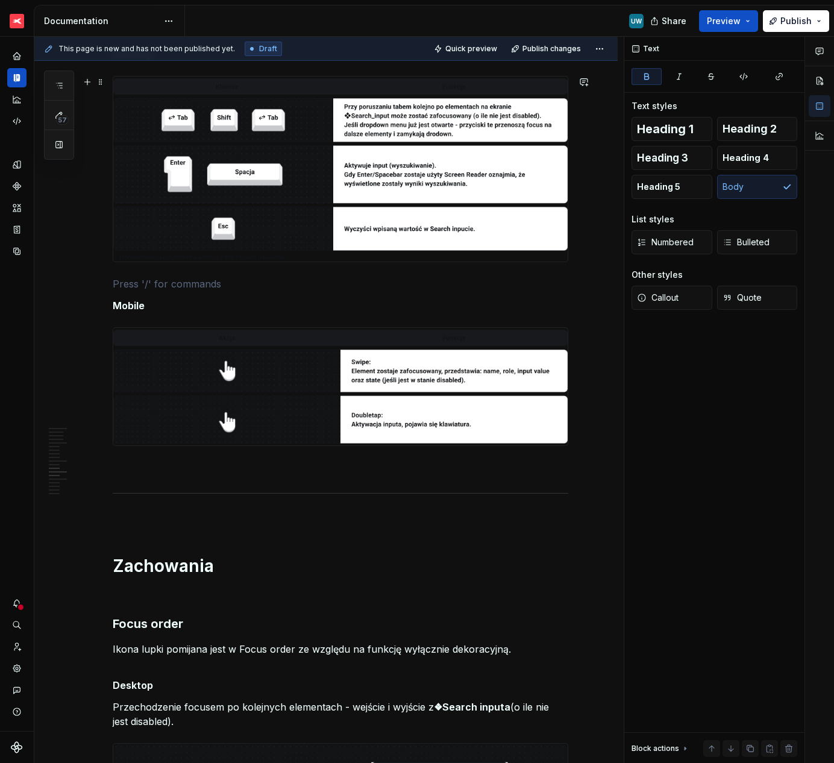
scroll to position [2266, 0]
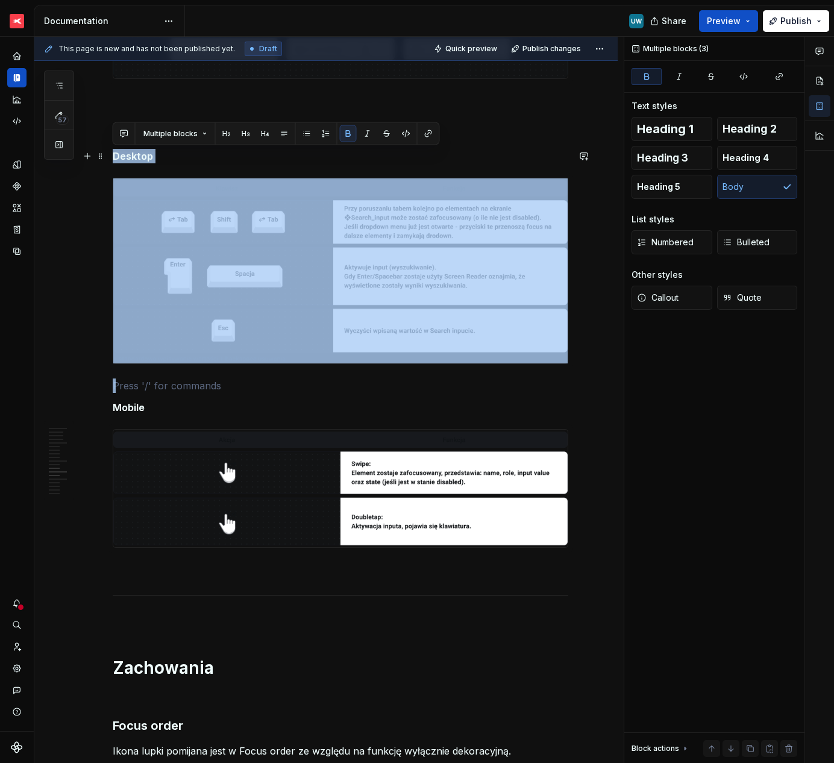
drag, startPoint x: 146, startPoint y: 384, endPoint x: 113, endPoint y: 152, distance: 234.9
click at [113, 152] on div "Ogólne Screenreader Sekcja określa nam jakie informacje, powinien przekazać uży…" at bounding box center [340, 603] width 455 height 5204
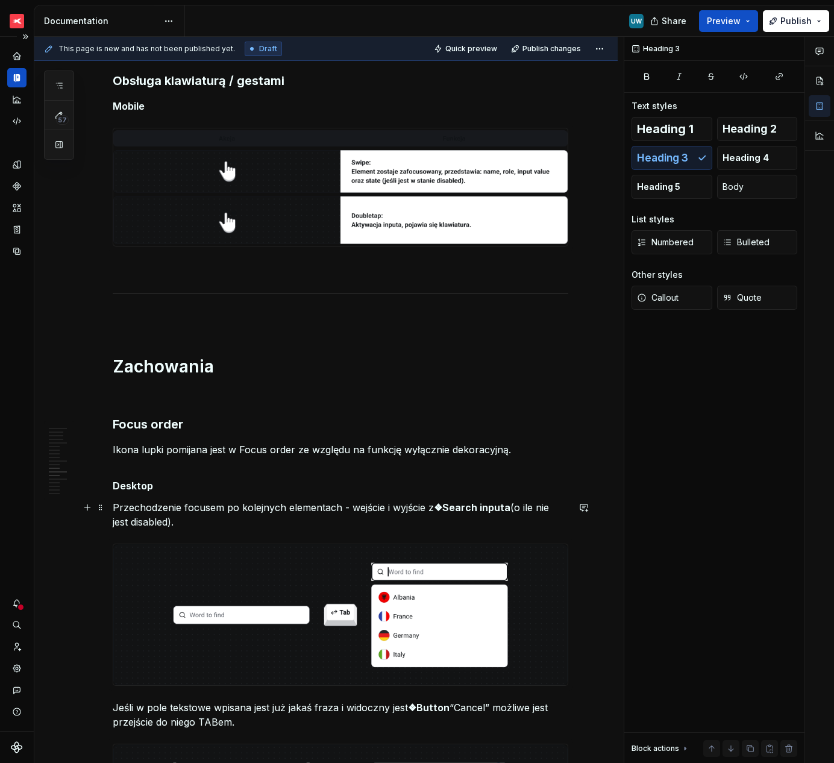
scroll to position [2317, 0]
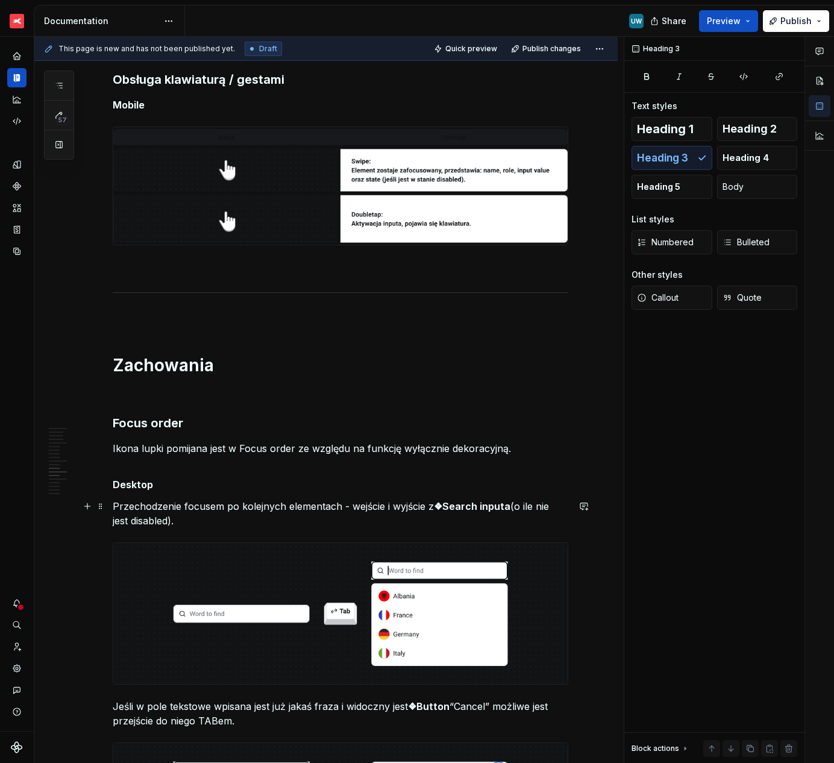
click at [361, 222] on img at bounding box center [340, 185] width 454 height 117
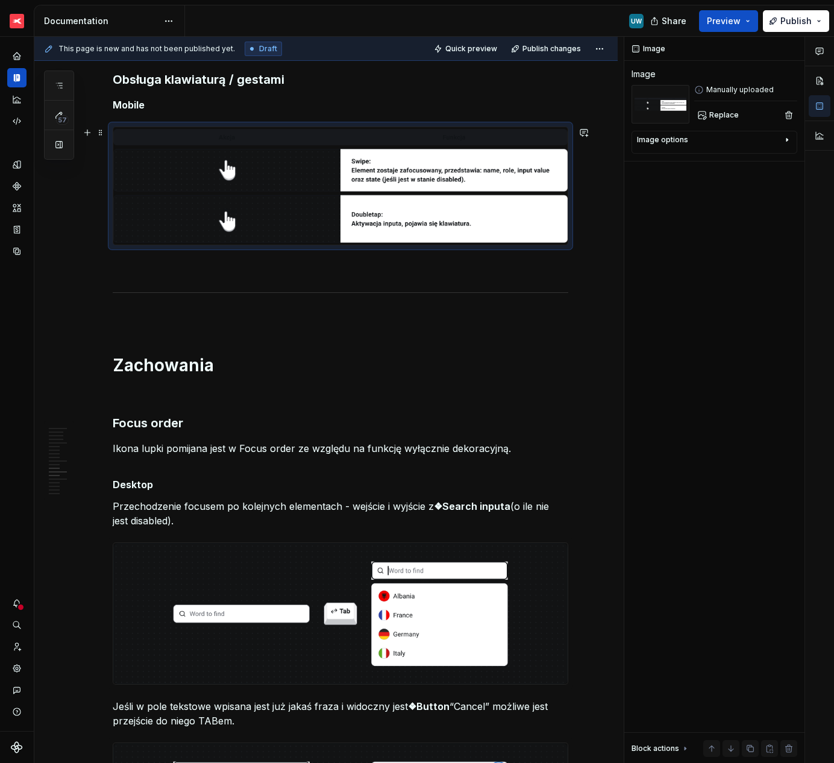
click at [361, 222] on img at bounding box center [340, 185] width 454 height 117
click at [726, 113] on span "Replace" at bounding box center [724, 115] width 30 height 10
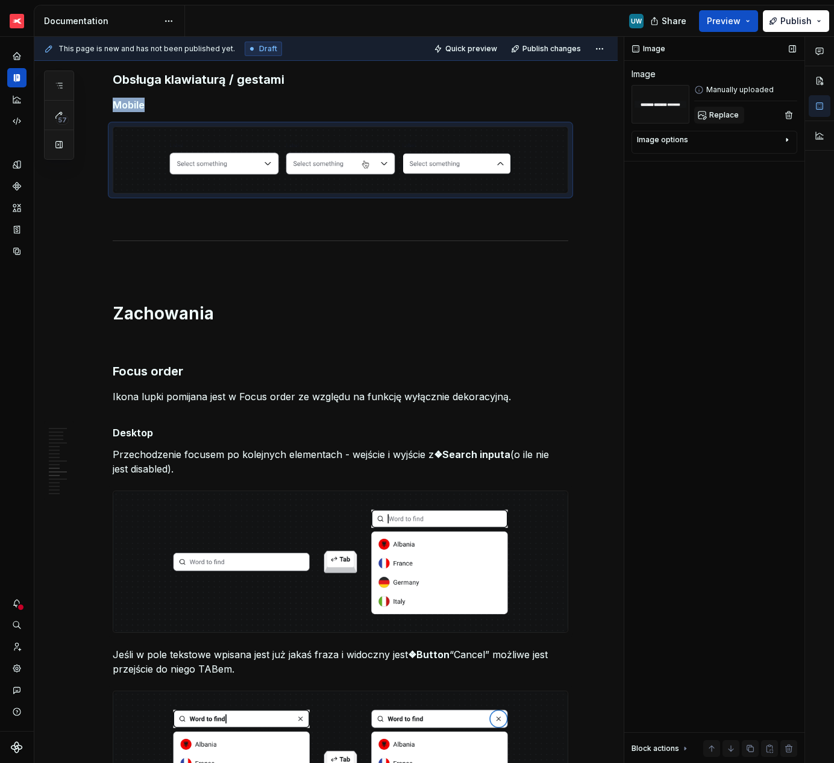
click at [725, 119] on span "Replace" at bounding box center [724, 115] width 30 height 10
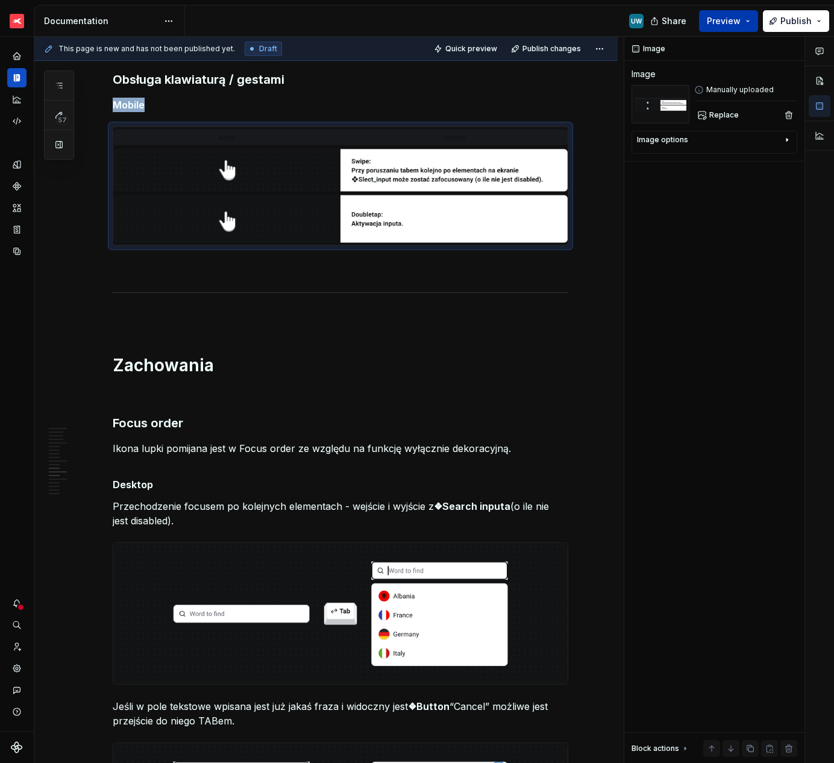
click at [725, 19] on span "Preview" at bounding box center [724, 21] width 34 height 12
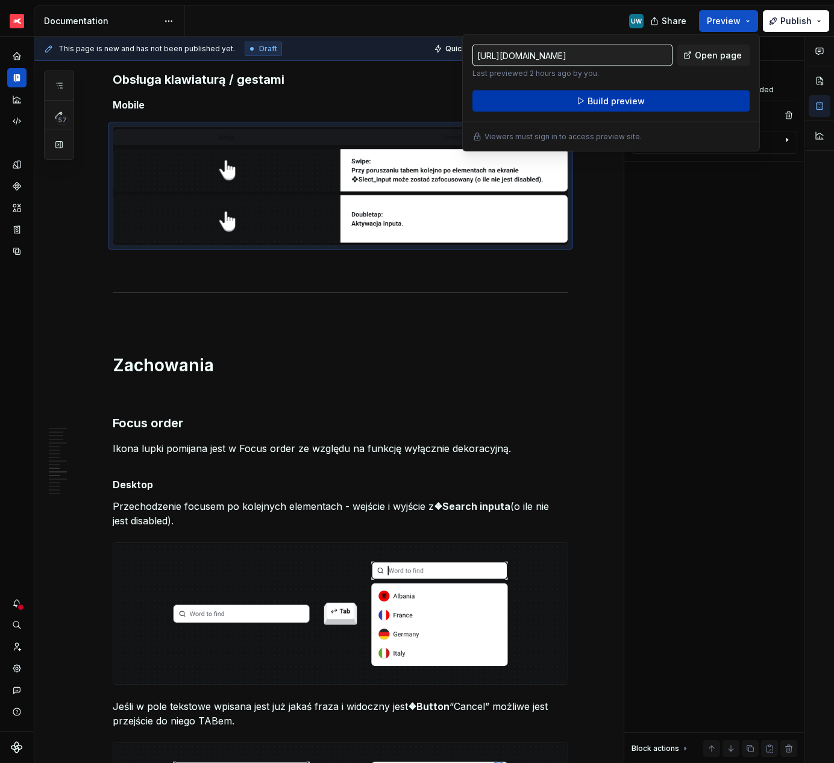
click at [593, 103] on span "Build preview" at bounding box center [615, 101] width 57 height 12
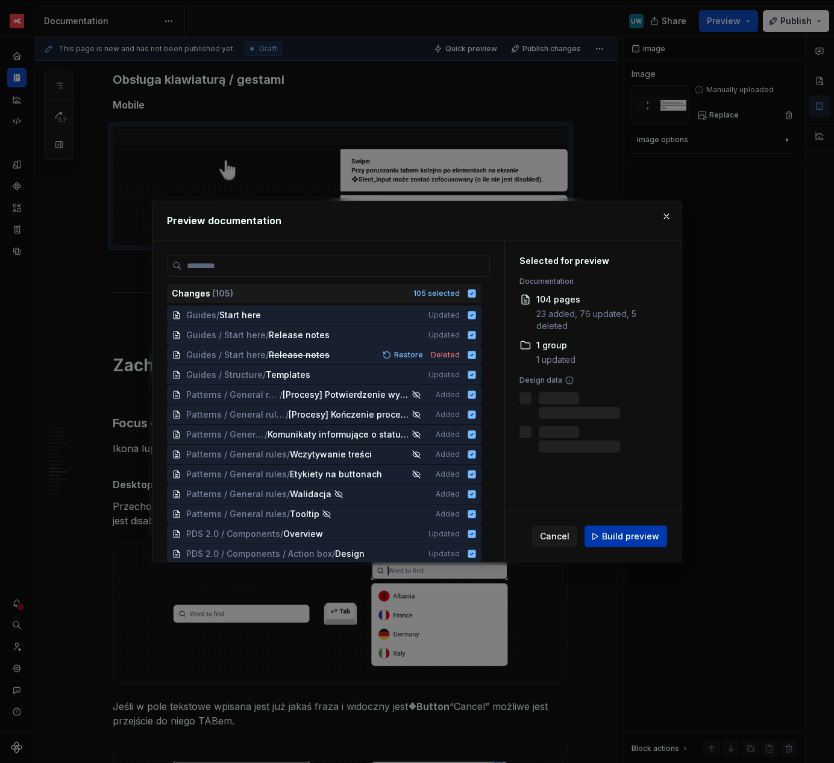
click at [623, 539] on span "Build preview" at bounding box center [630, 536] width 57 height 12
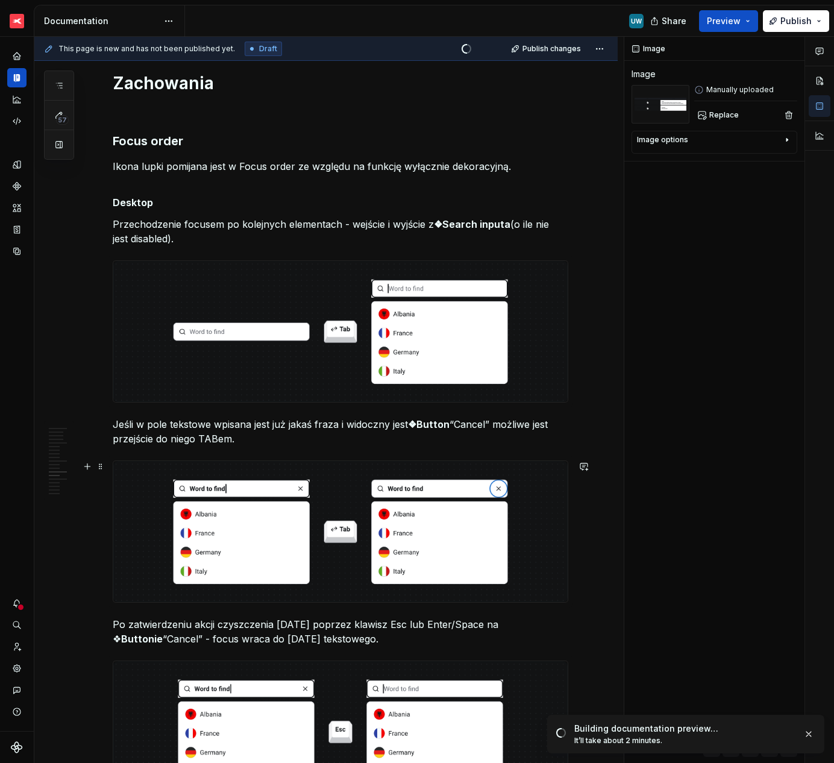
scroll to position [2599, 0]
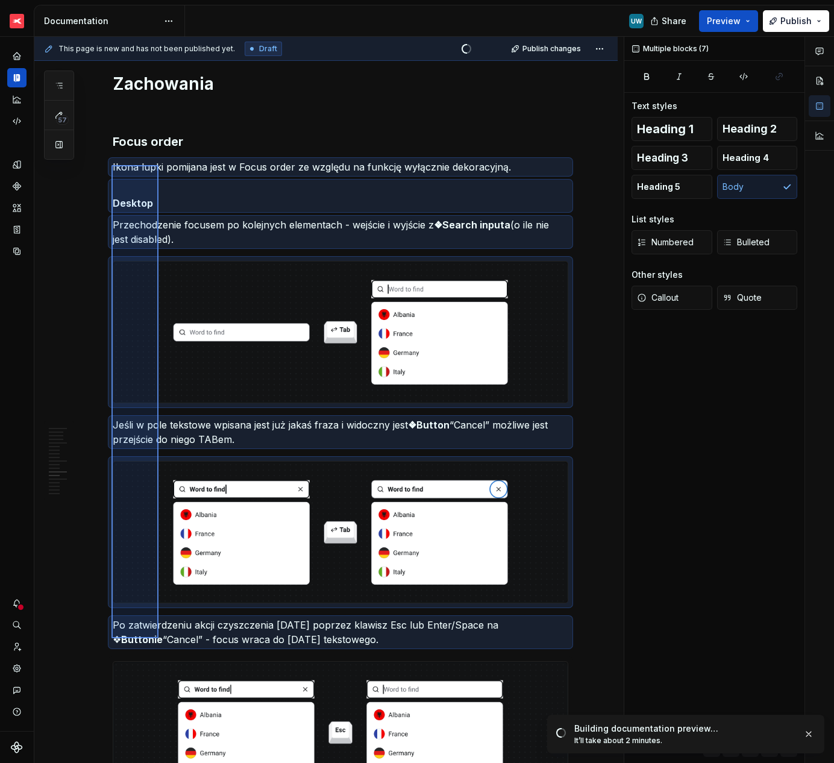
drag, startPoint x: 111, startPoint y: 165, endPoint x: 158, endPoint y: 638, distance: 475.2
click at [158, 638] on div "This page is new and has not been published yet. Draft Quick preview Publish ch…" at bounding box center [328, 400] width 589 height 727
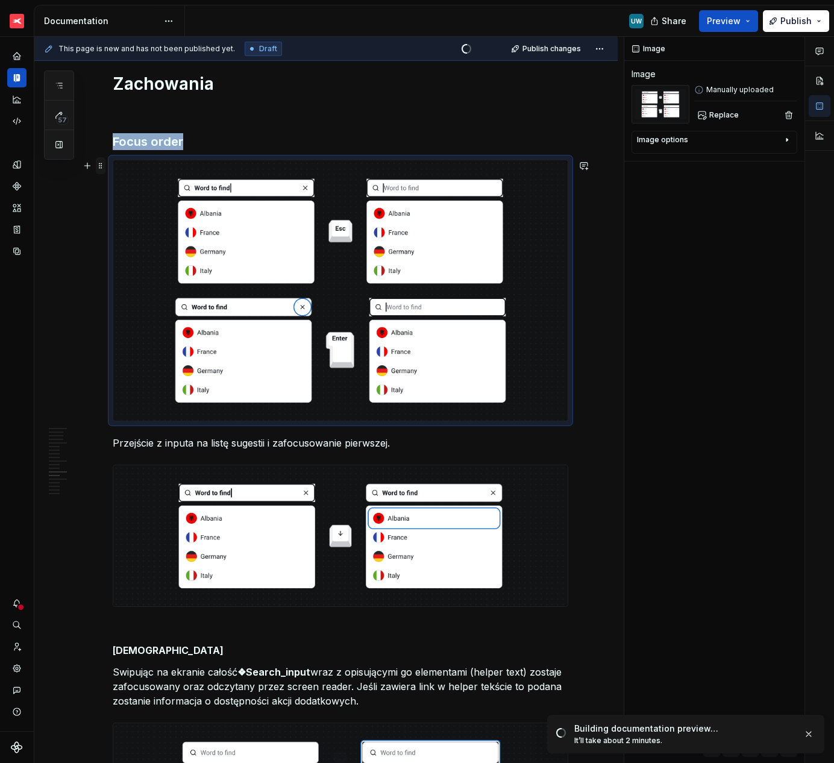
click at [100, 167] on span at bounding box center [101, 165] width 10 height 17
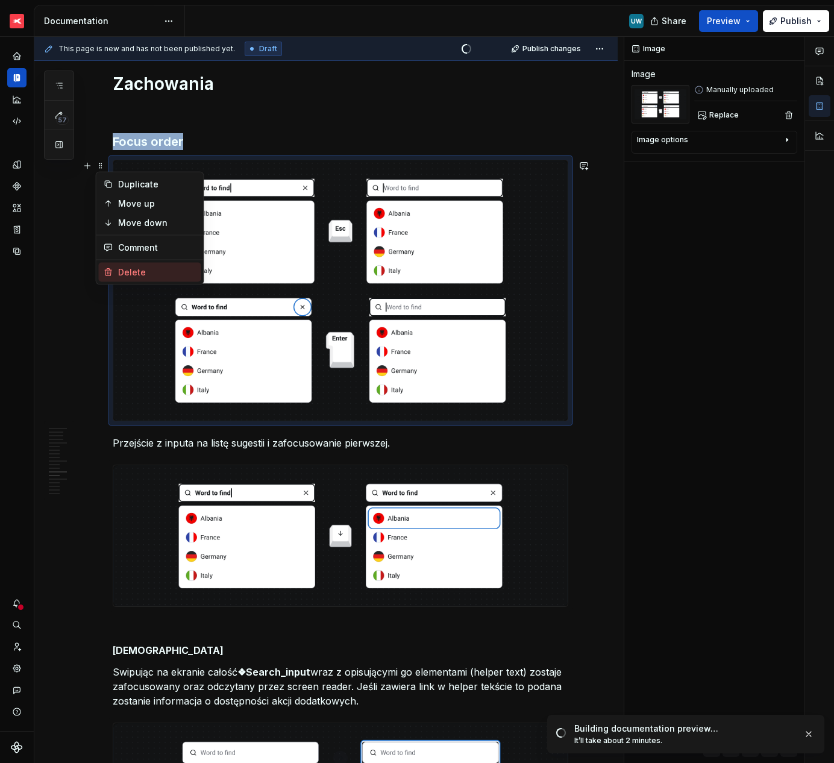
click at [131, 269] on div "Delete" at bounding box center [157, 272] width 78 height 12
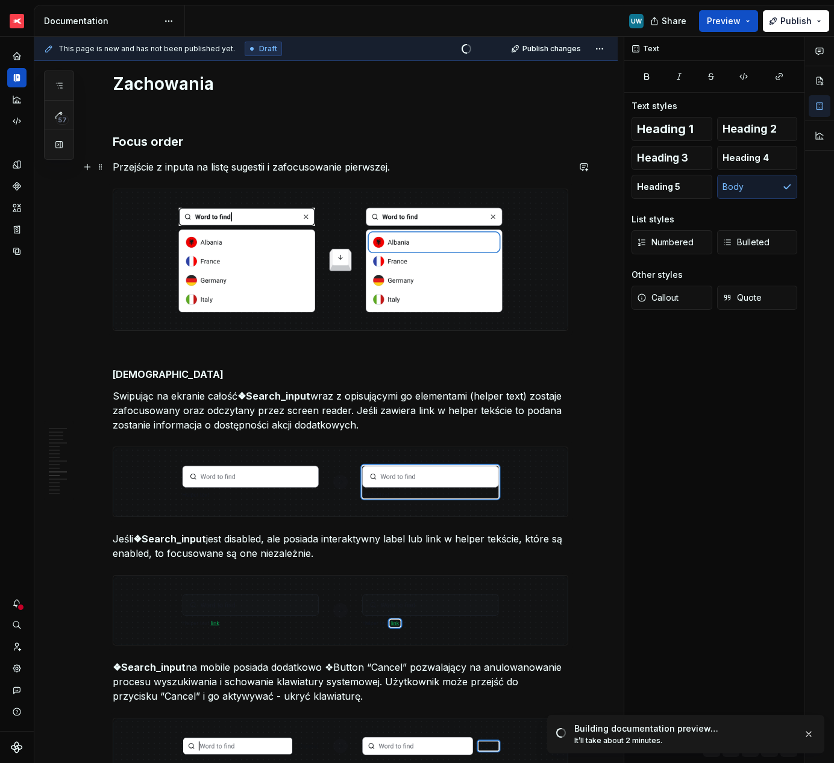
click at [101, 168] on span at bounding box center [101, 166] width 10 height 17
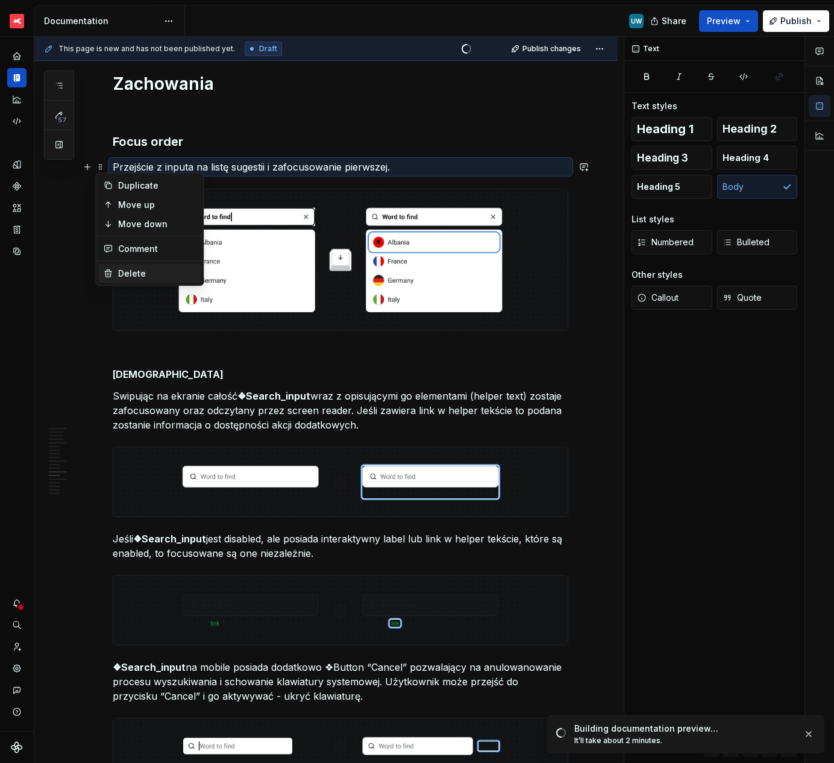
click at [117, 272] on div "Delete" at bounding box center [150, 273] width 102 height 19
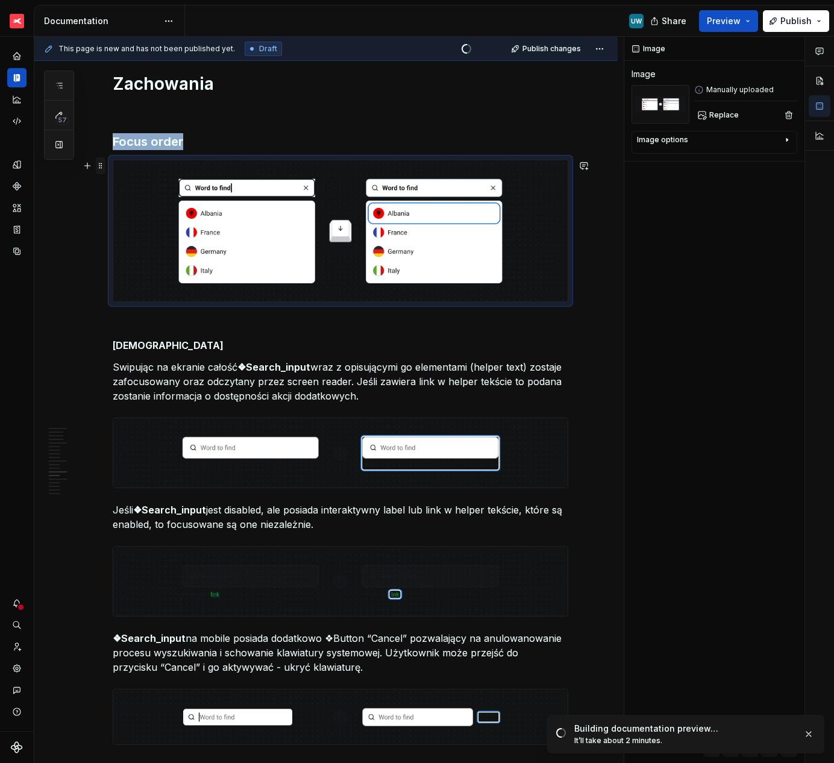
click at [100, 162] on span at bounding box center [101, 165] width 10 height 17
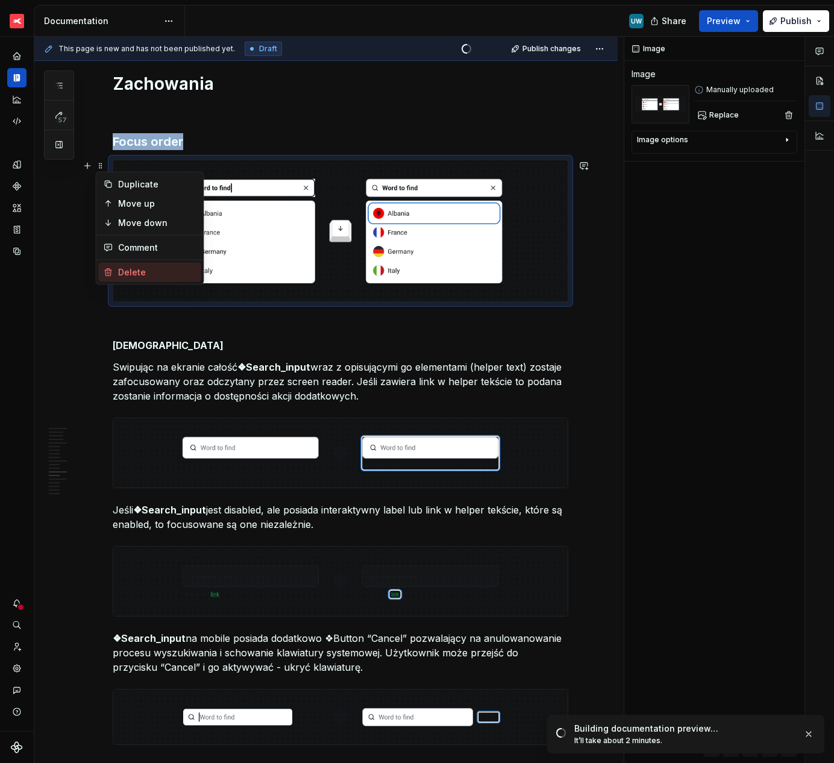
click at [120, 271] on div "Delete" at bounding box center [157, 272] width 78 height 12
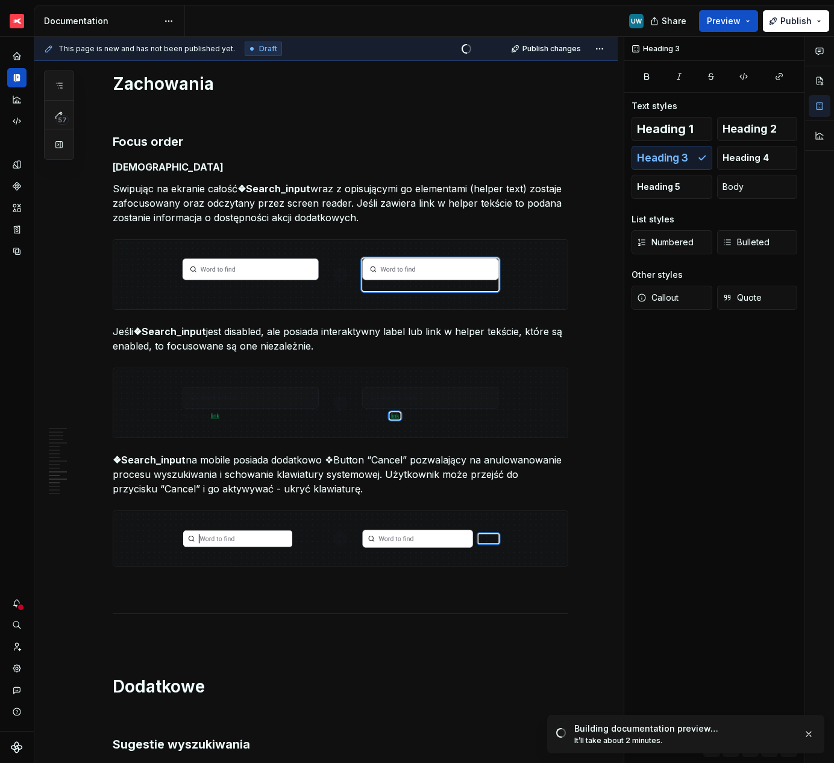
click at [192, 187] on p "Swipując na ekranie całość ❖Search_input wraz z opisującymi go elementami (help…" at bounding box center [340, 202] width 455 height 43
click at [201, 326] on strong "❖Search_input" at bounding box center [169, 331] width 73 height 12
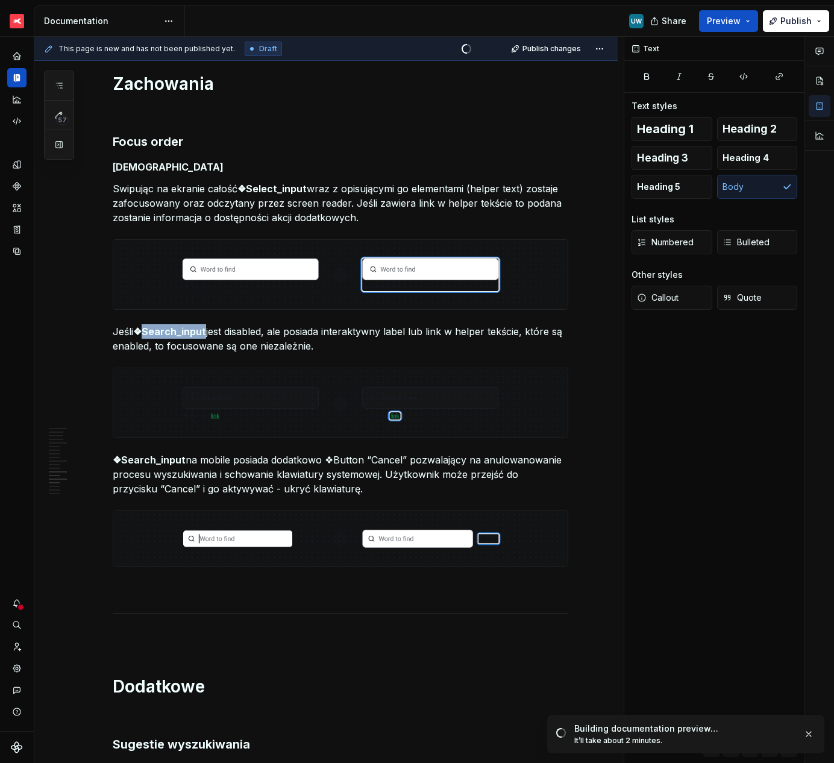
click at [201, 326] on strong "❖Search_input" at bounding box center [169, 331] width 73 height 12
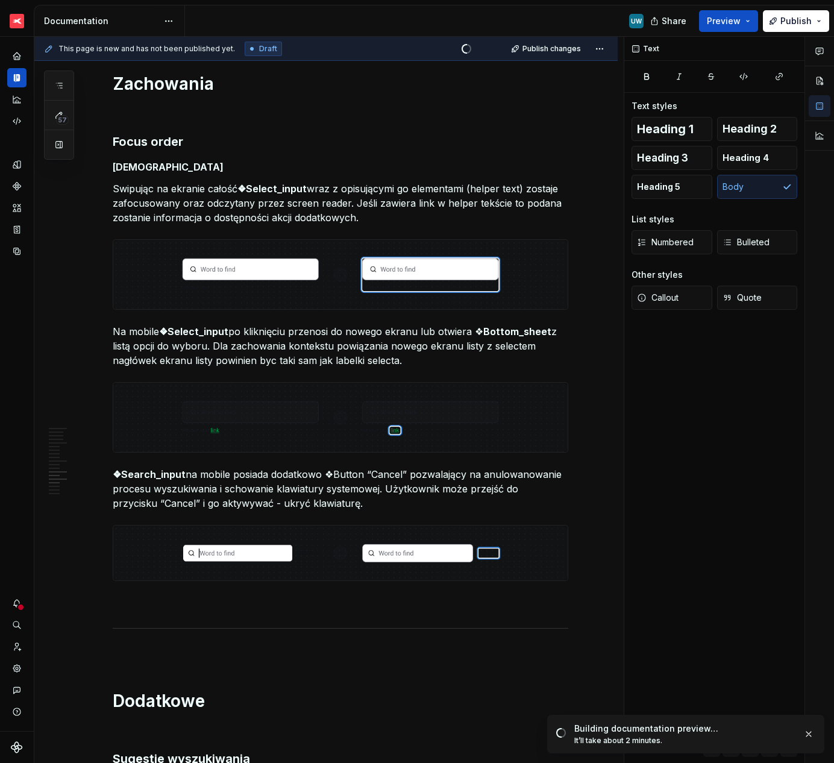
click at [192, 482] on p "❖Search_input na mobile posiada dodatkowo ❖Button “Cancel” pozwalający na anulo…" at bounding box center [340, 488] width 455 height 43
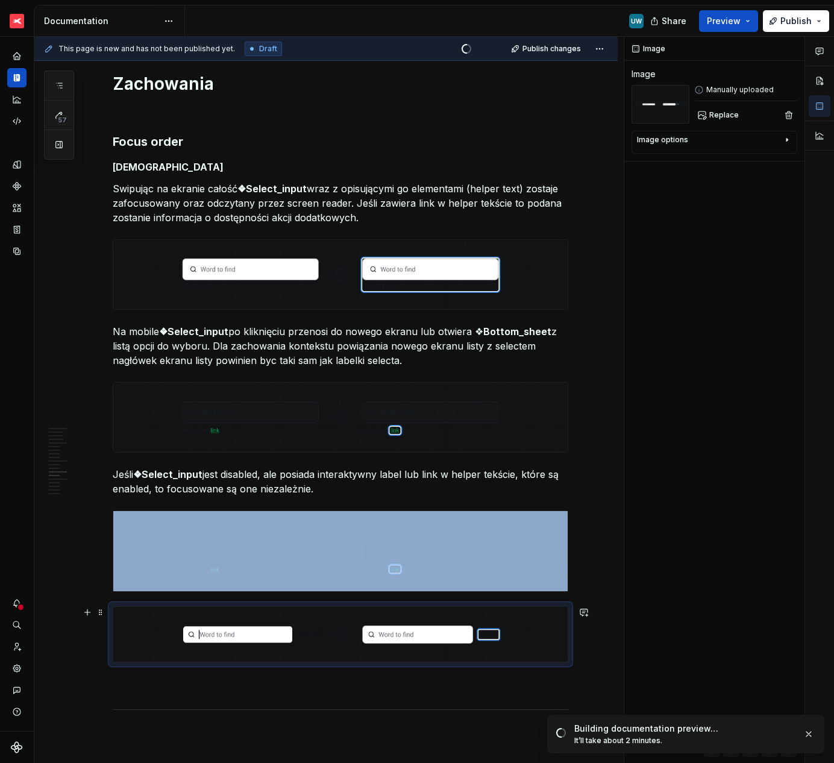
click at [115, 622] on img at bounding box center [340, 634] width 454 height 55
click at [101, 613] on span at bounding box center [101, 612] width 10 height 17
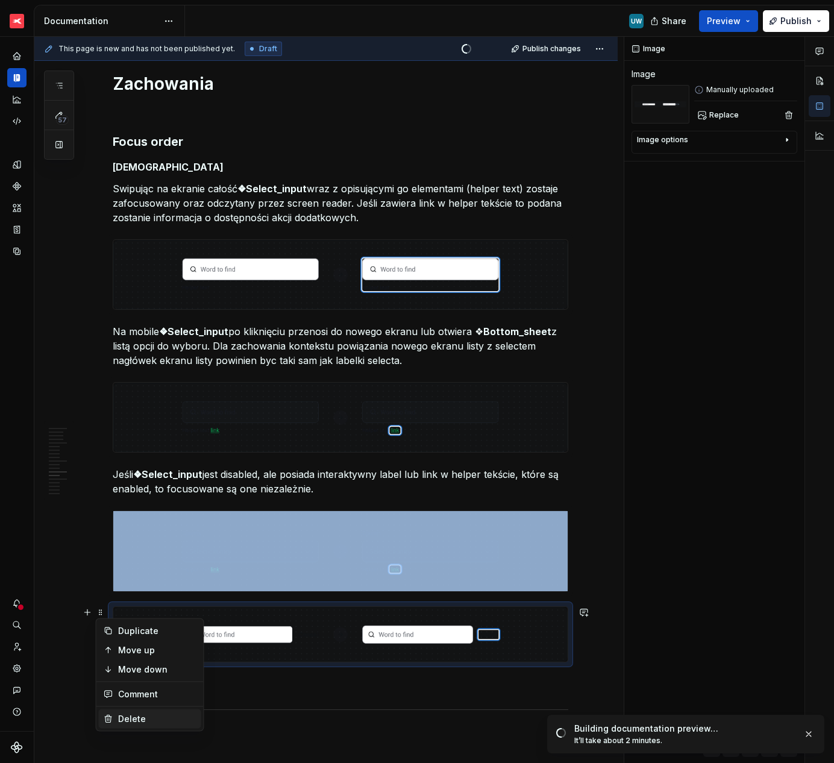
click at [131, 721] on div "Delete" at bounding box center [157, 719] width 78 height 12
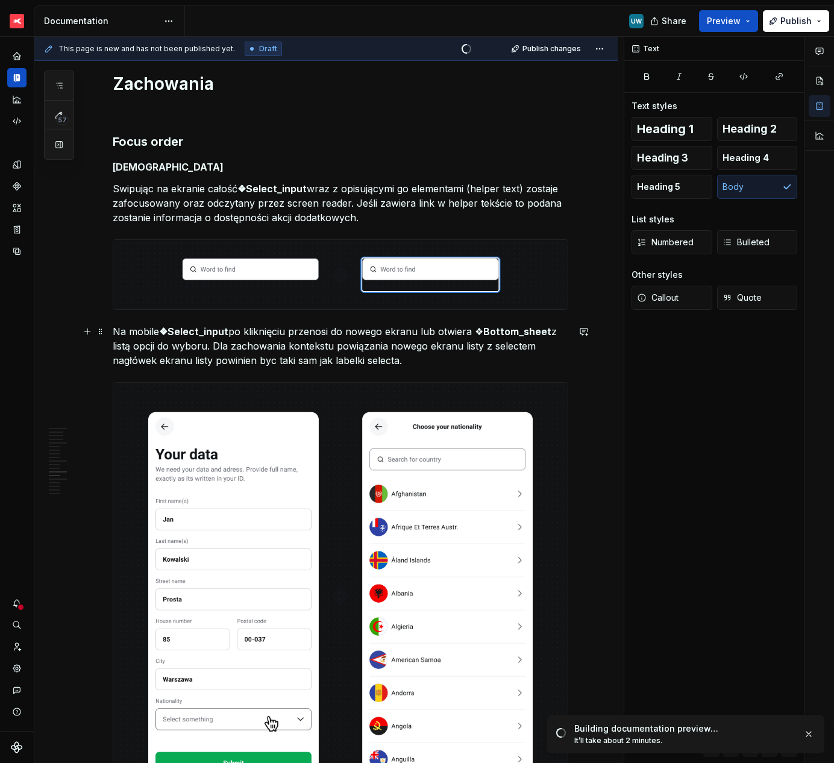
click at [272, 363] on p "Na mobile ❖Select_input po kliknięciu przenosi do nowego ekranu lub otwiera ❖ B…" at bounding box center [340, 345] width 455 height 43
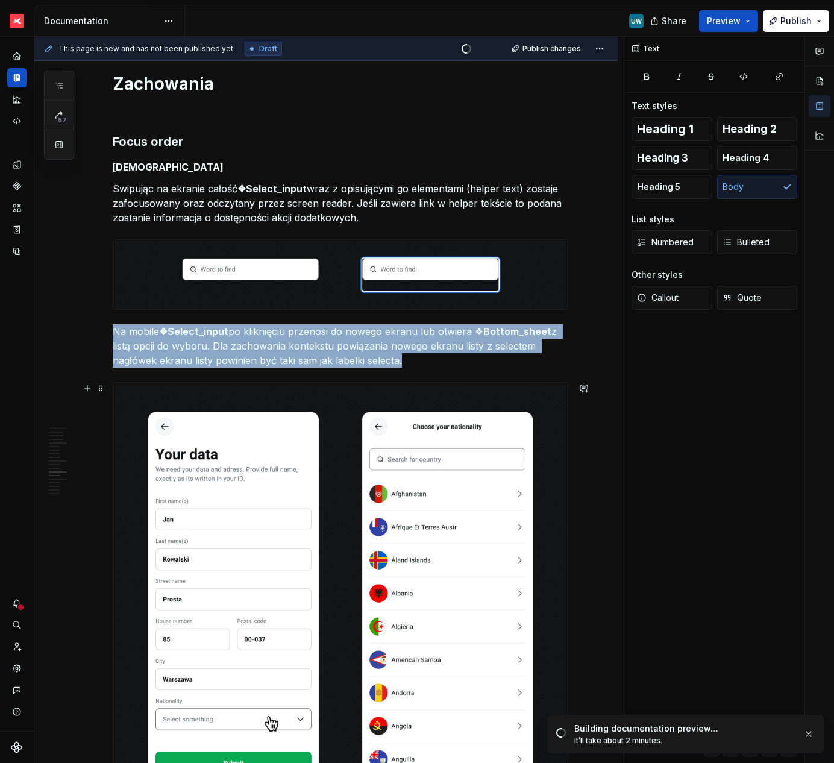
click at [266, 530] on img at bounding box center [340, 596] width 454 height 427
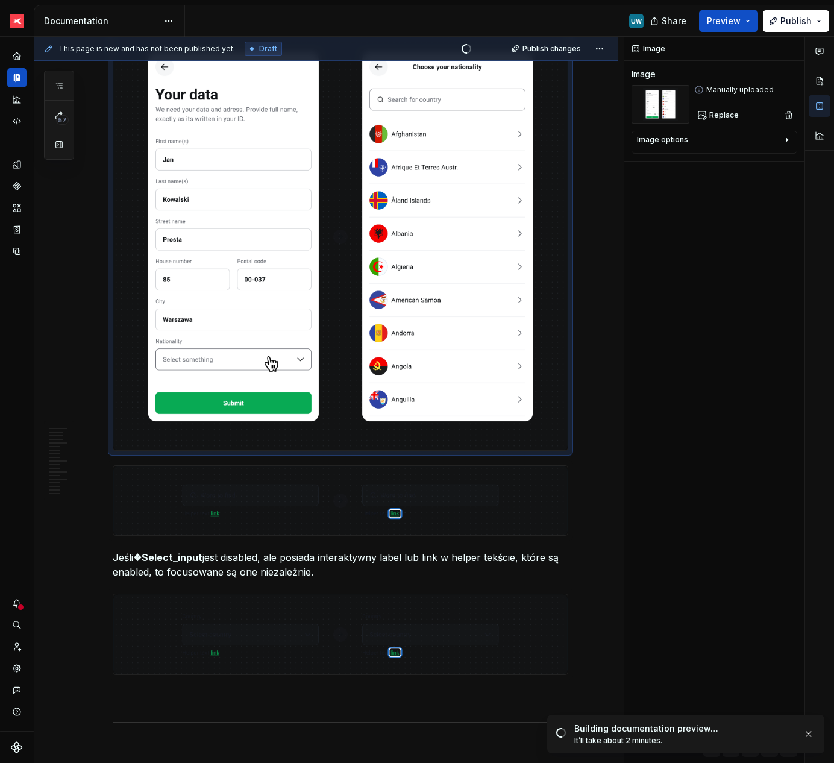
scroll to position [2944, 0]
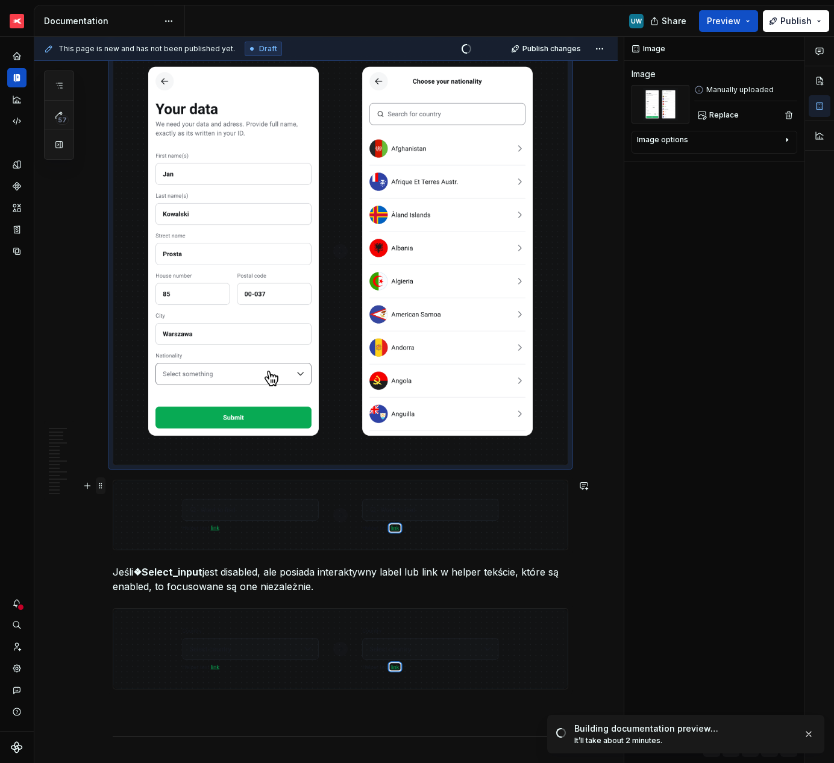
click at [103, 485] on span at bounding box center [101, 485] width 10 height 17
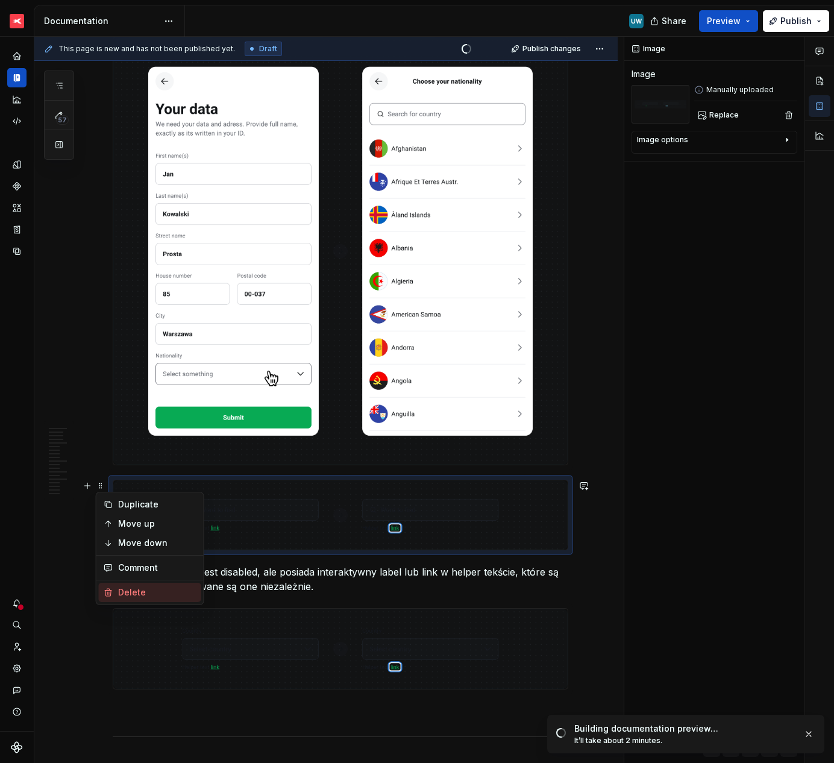
click at [117, 590] on div "Delete" at bounding box center [150, 592] width 102 height 19
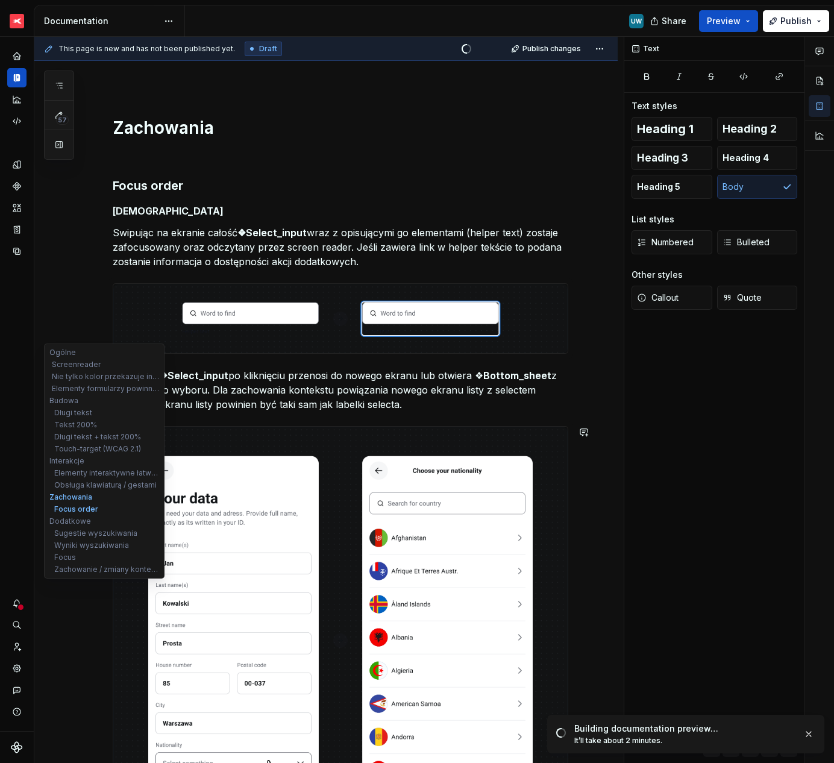
scroll to position [2547, 0]
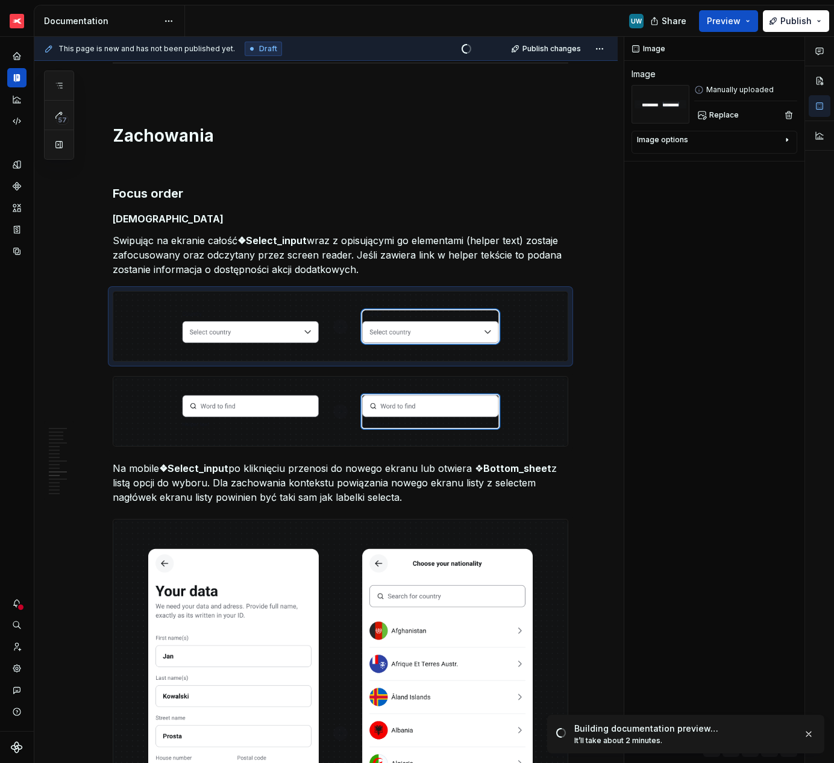
click at [207, 421] on img at bounding box center [340, 411] width 454 height 69
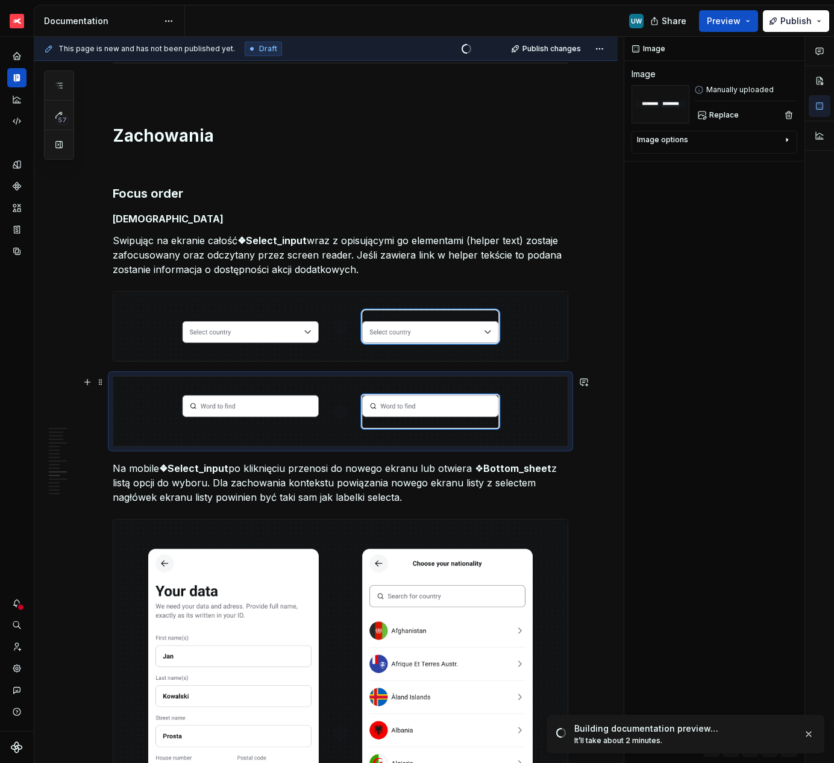
click at [207, 421] on img at bounding box center [340, 411] width 454 height 69
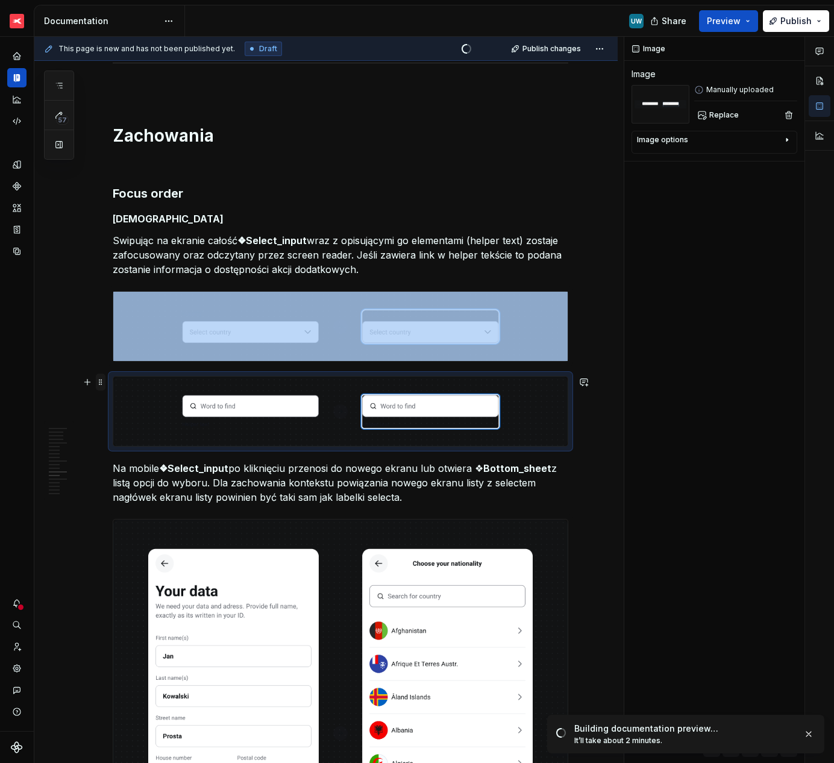
click at [100, 379] on span at bounding box center [101, 381] width 10 height 17
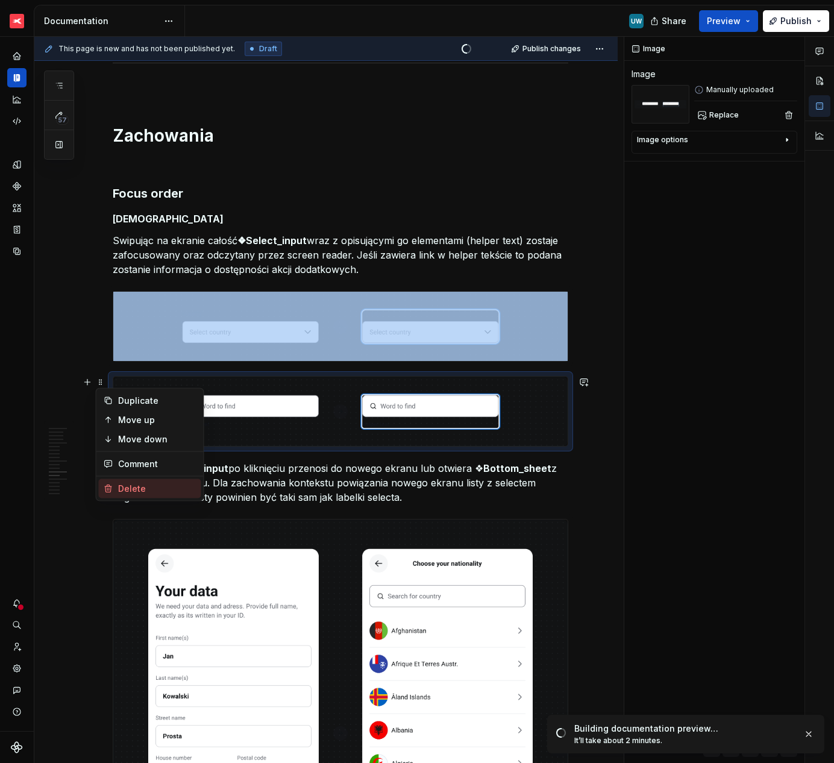
click at [120, 496] on div "Delete" at bounding box center [150, 488] width 102 height 19
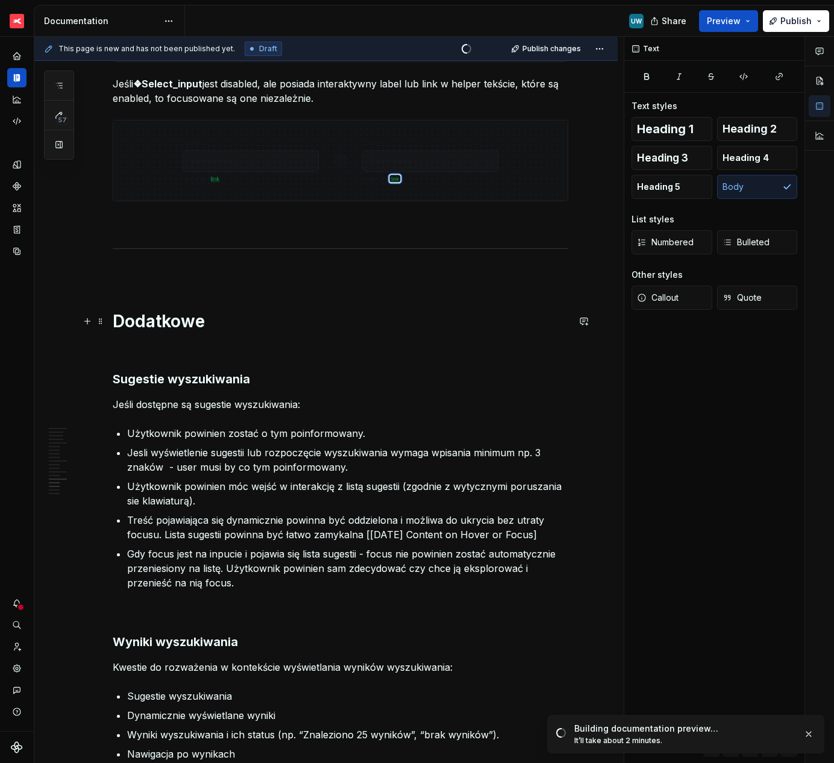
scroll to position [3403, 0]
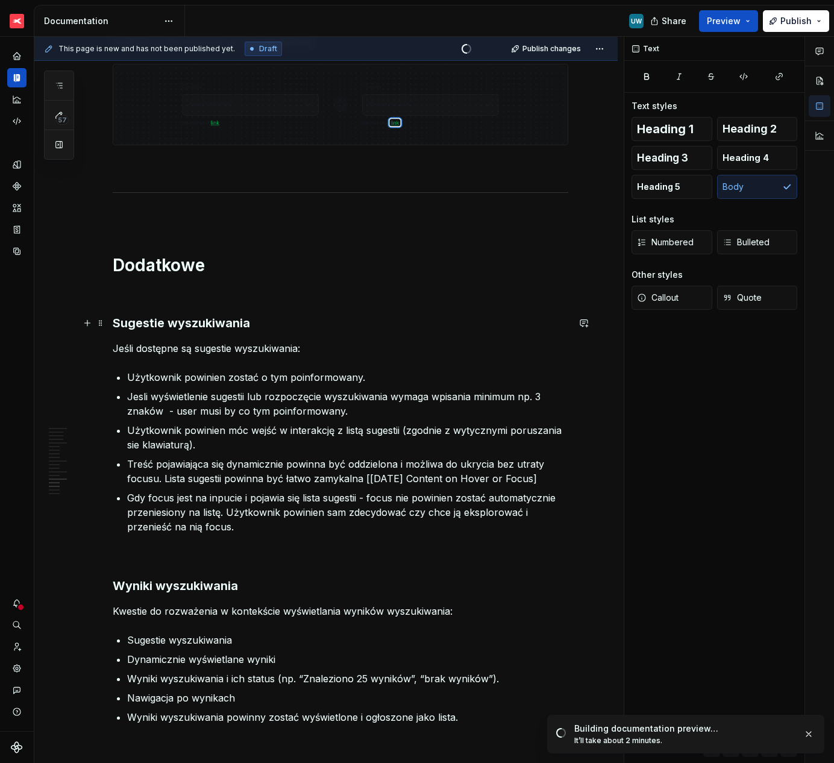
click at [168, 319] on h3 "Sugestie wyszukiwania" at bounding box center [340, 322] width 455 height 17
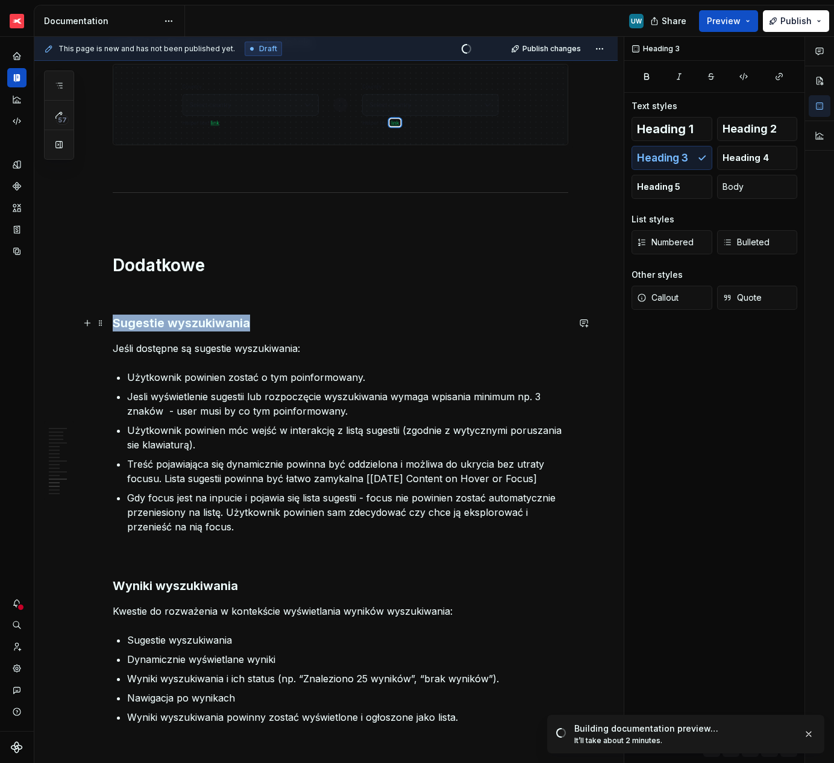
click at [168, 319] on h3 "Sugestie wyszukiwania" at bounding box center [340, 322] width 455 height 17
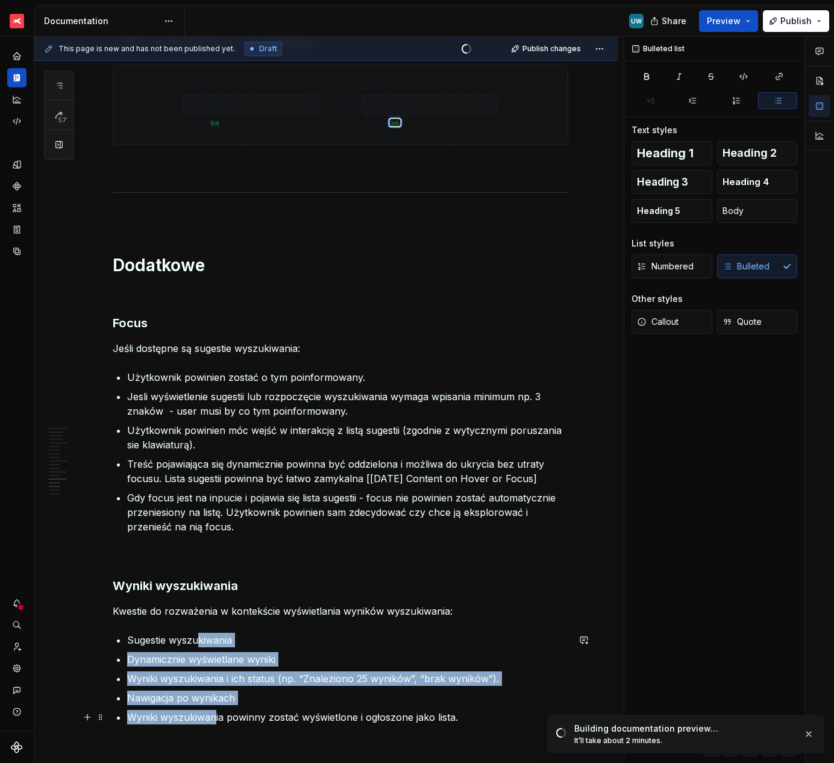
scroll to position [3411, 0]
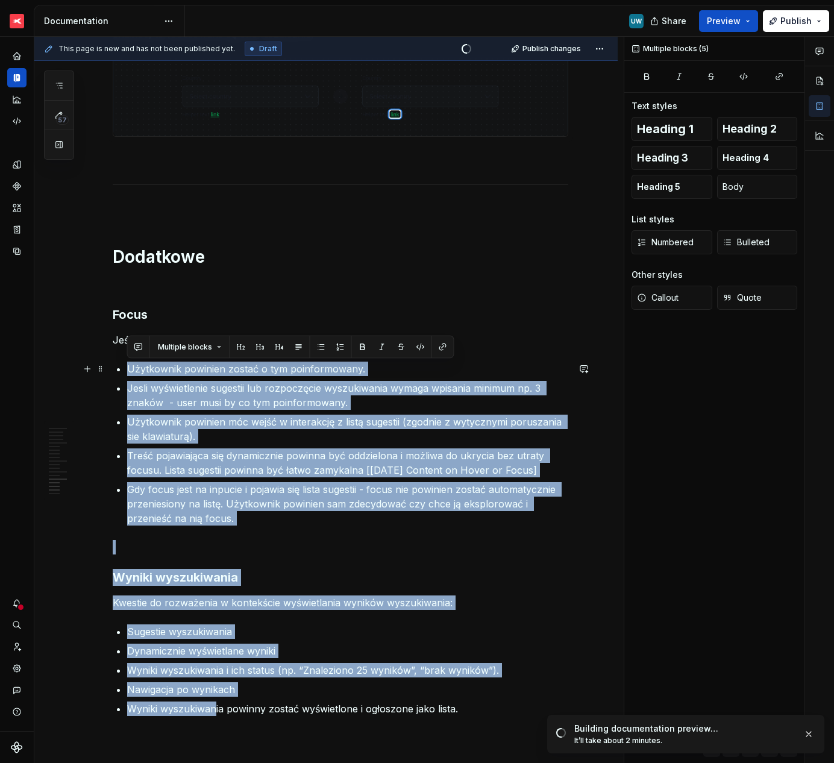
drag, startPoint x: 216, startPoint y: 723, endPoint x: 124, endPoint y: 373, distance: 361.8
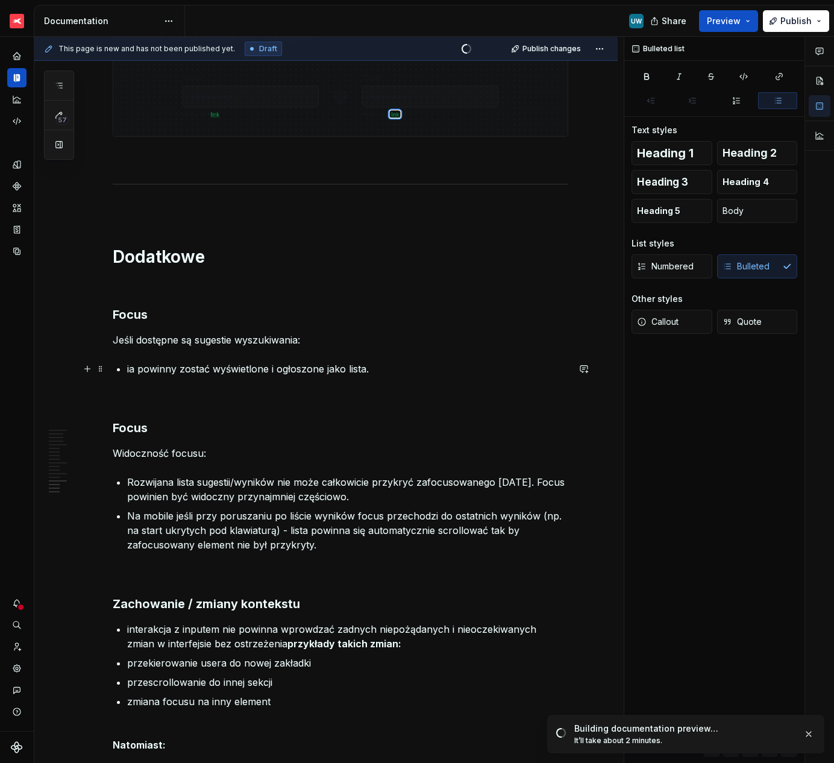
click at [135, 370] on p "ia powinny zostać wyświetlone i ogłoszone jako lista." at bounding box center [347, 368] width 441 height 14
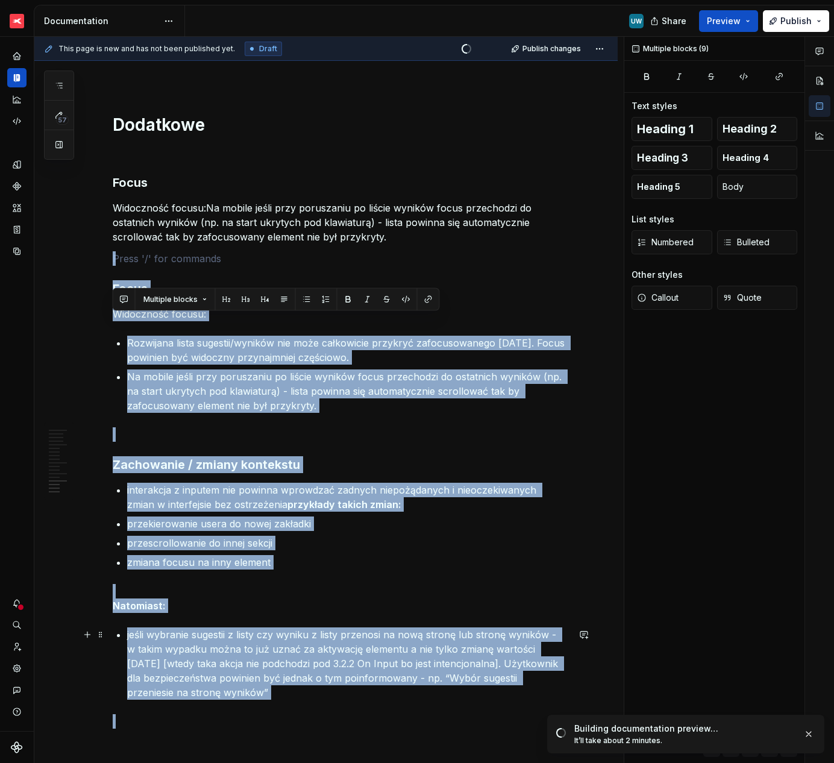
scroll to position [3752, 0]
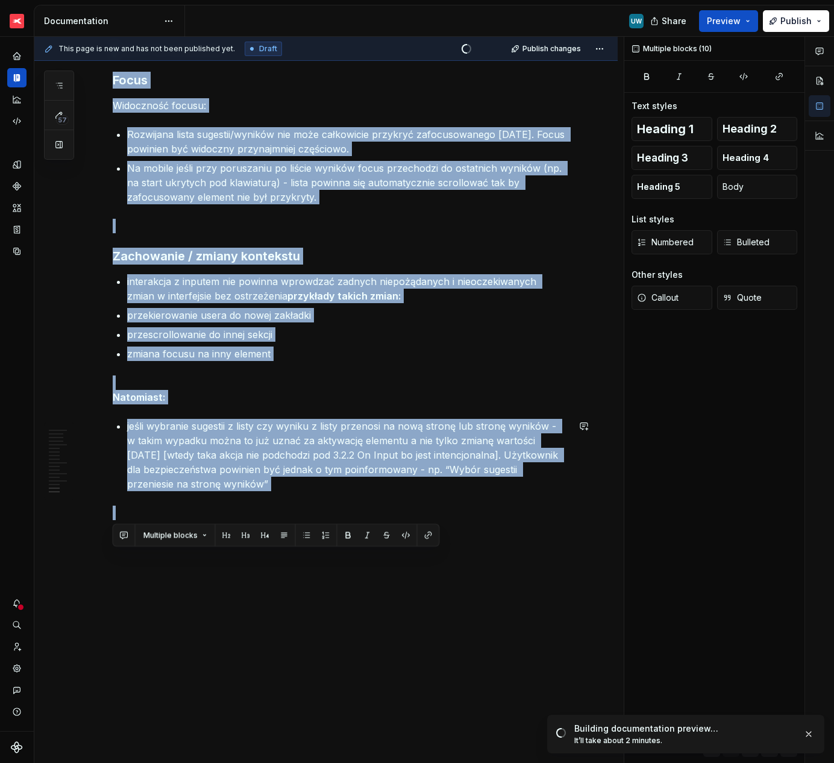
drag, startPoint x: 142, startPoint y: 396, endPoint x: 226, endPoint y: 757, distance: 369.8
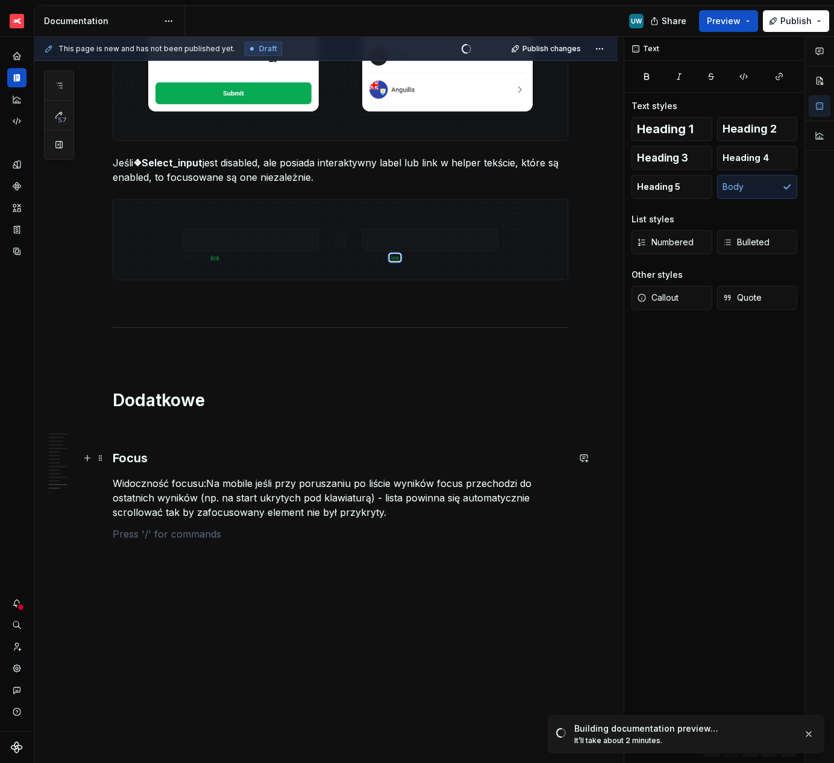
scroll to position [3267, 0]
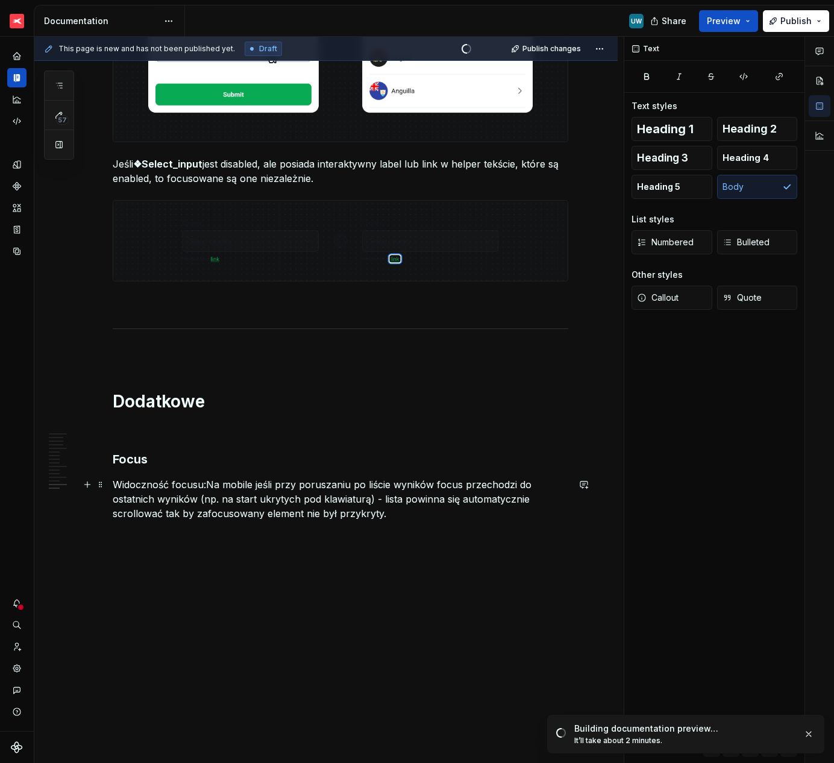
click at [207, 486] on p "Widoczność focusu:Na mobile jeśli przy poruszaniu po liście wyników focus przec…" at bounding box center [340, 498] width 455 height 43
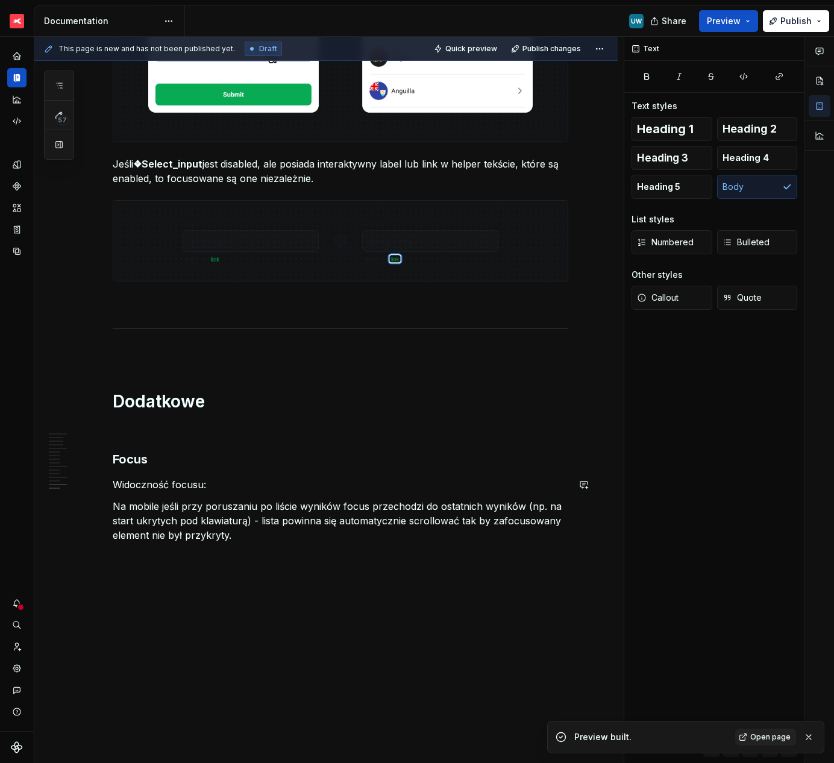
click at [175, 499] on p "Na mobile jeśli przy poruszaniu po liście wyników focus przechodzi do ostatnich…" at bounding box center [340, 520] width 455 height 43
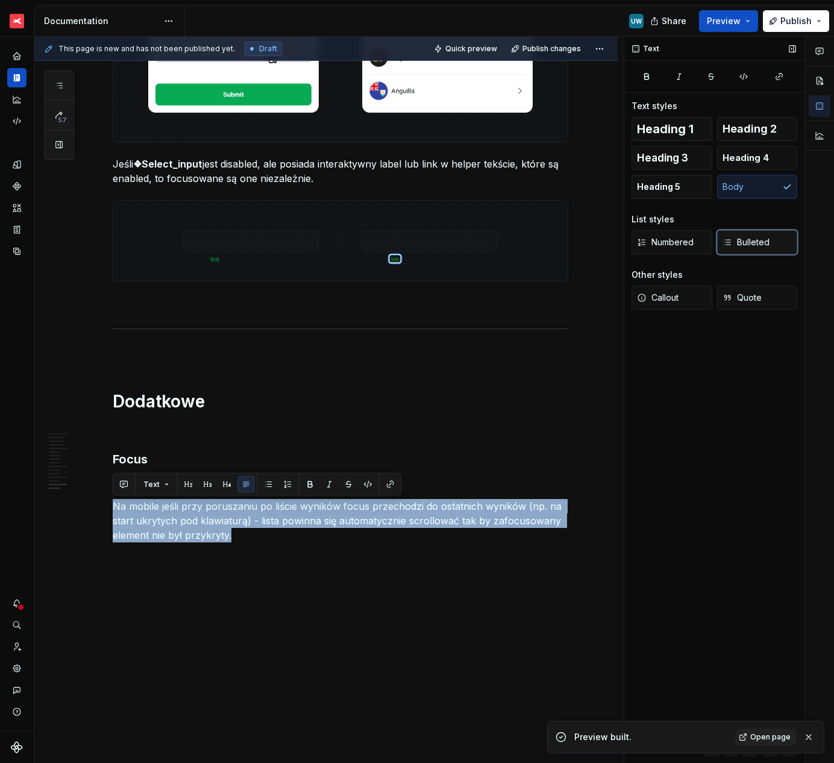
click at [746, 239] on span "Bulleted" at bounding box center [745, 242] width 47 height 12
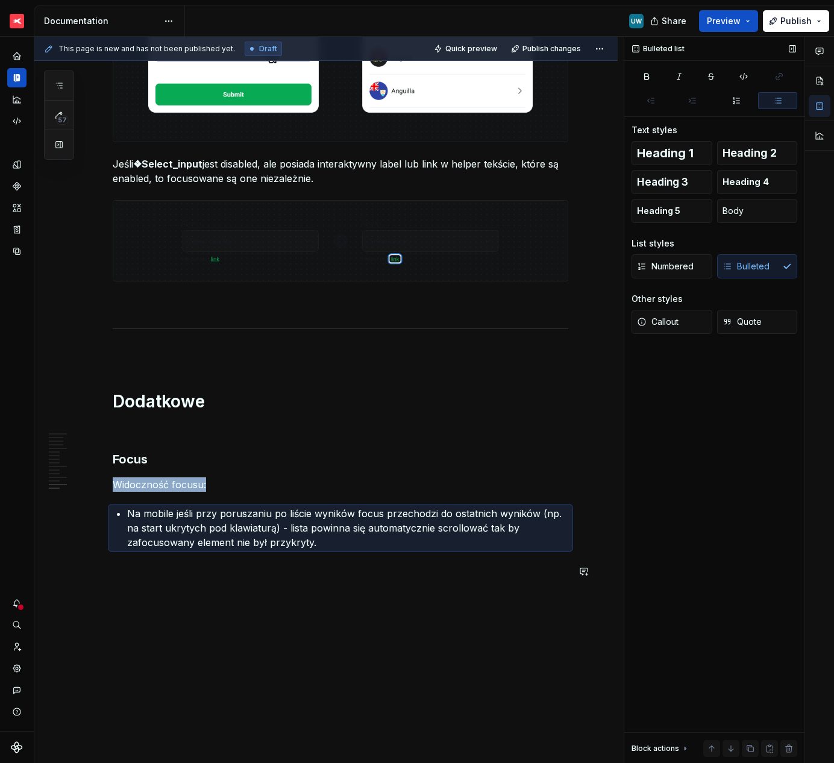
click at [445, 614] on div "This page is new and has not been published yet. Draft Quick preview Publish ch…" at bounding box center [328, 400] width 589 height 727
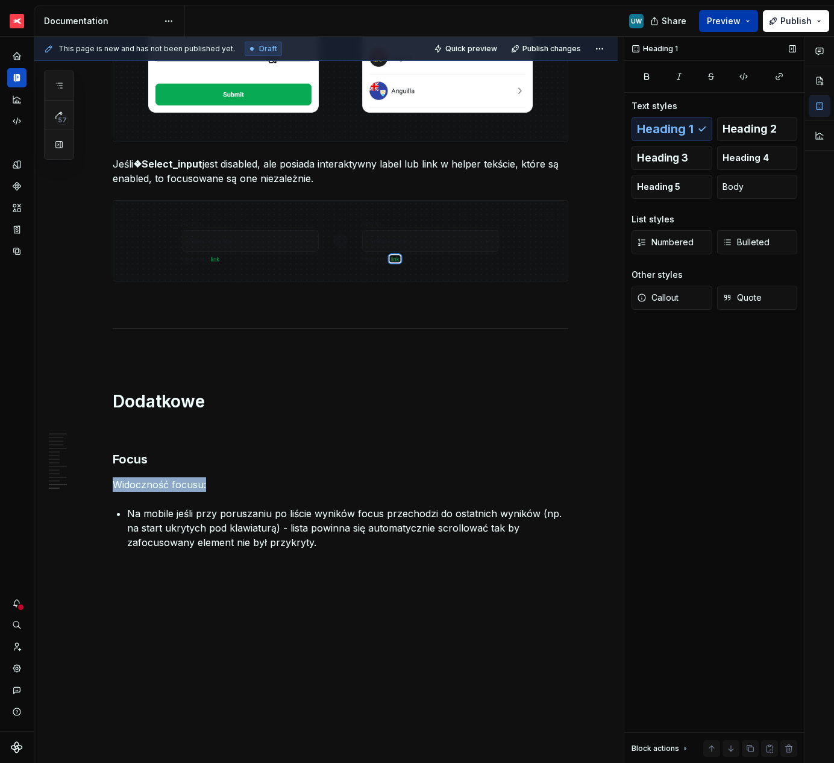
click at [720, 27] on button "Preview" at bounding box center [728, 21] width 59 height 22
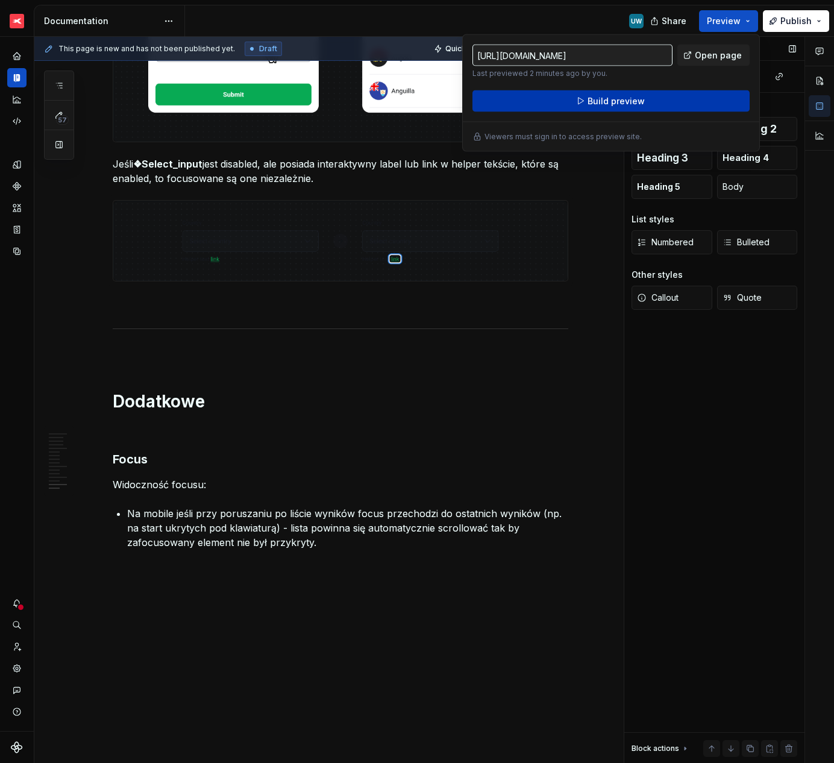
click at [586, 96] on button "Build preview" at bounding box center [610, 101] width 277 height 22
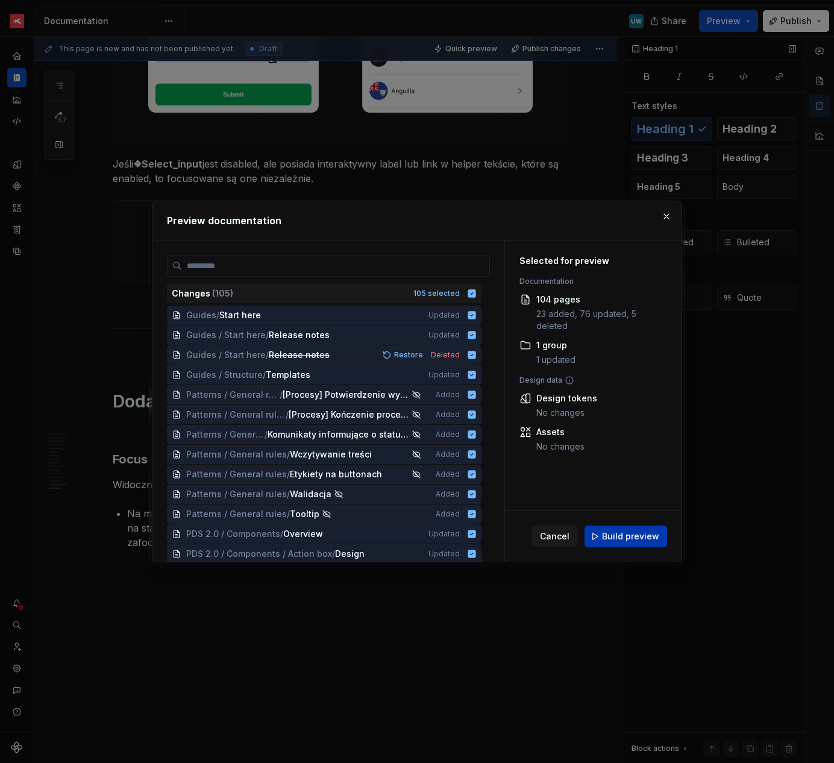
click at [637, 534] on span "Build preview" at bounding box center [630, 536] width 57 height 12
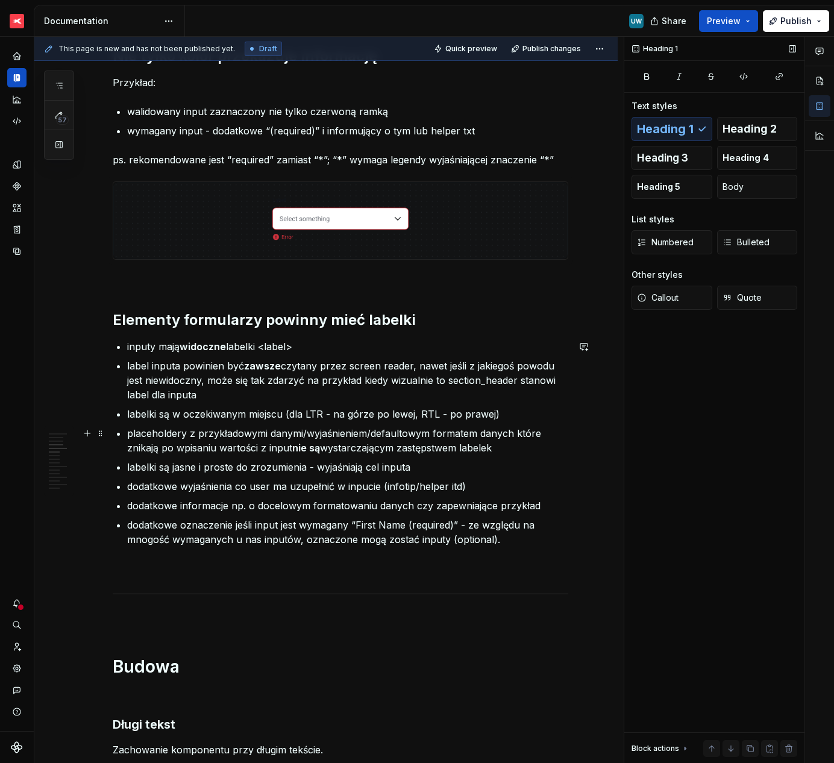
scroll to position [0, 0]
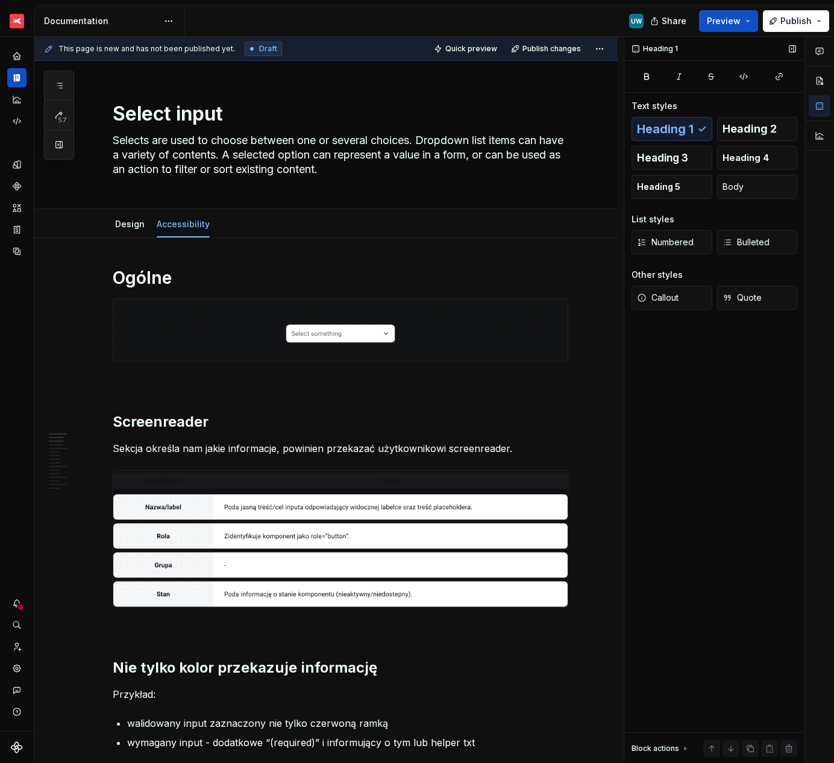
type textarea "*"
